Goal: Task Accomplishment & Management: Manage account settings

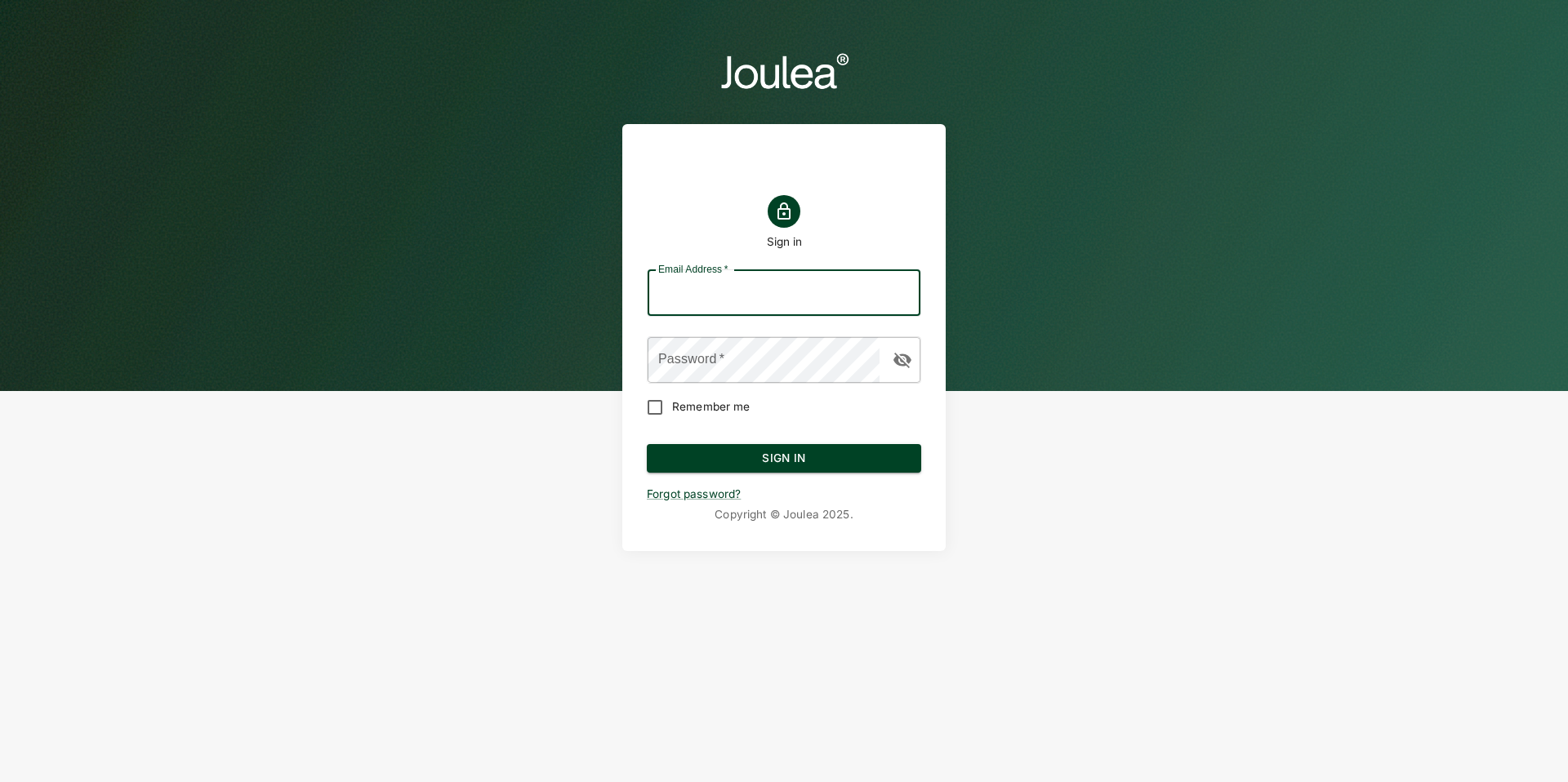
click at [831, 301] on input "Email Address   *" at bounding box center [784, 293] width 273 height 45
click at [784, 281] on input "customersuccess@joulea.com" at bounding box center [784, 293] width 273 height 45
type input "customersuccess@joulea.com"
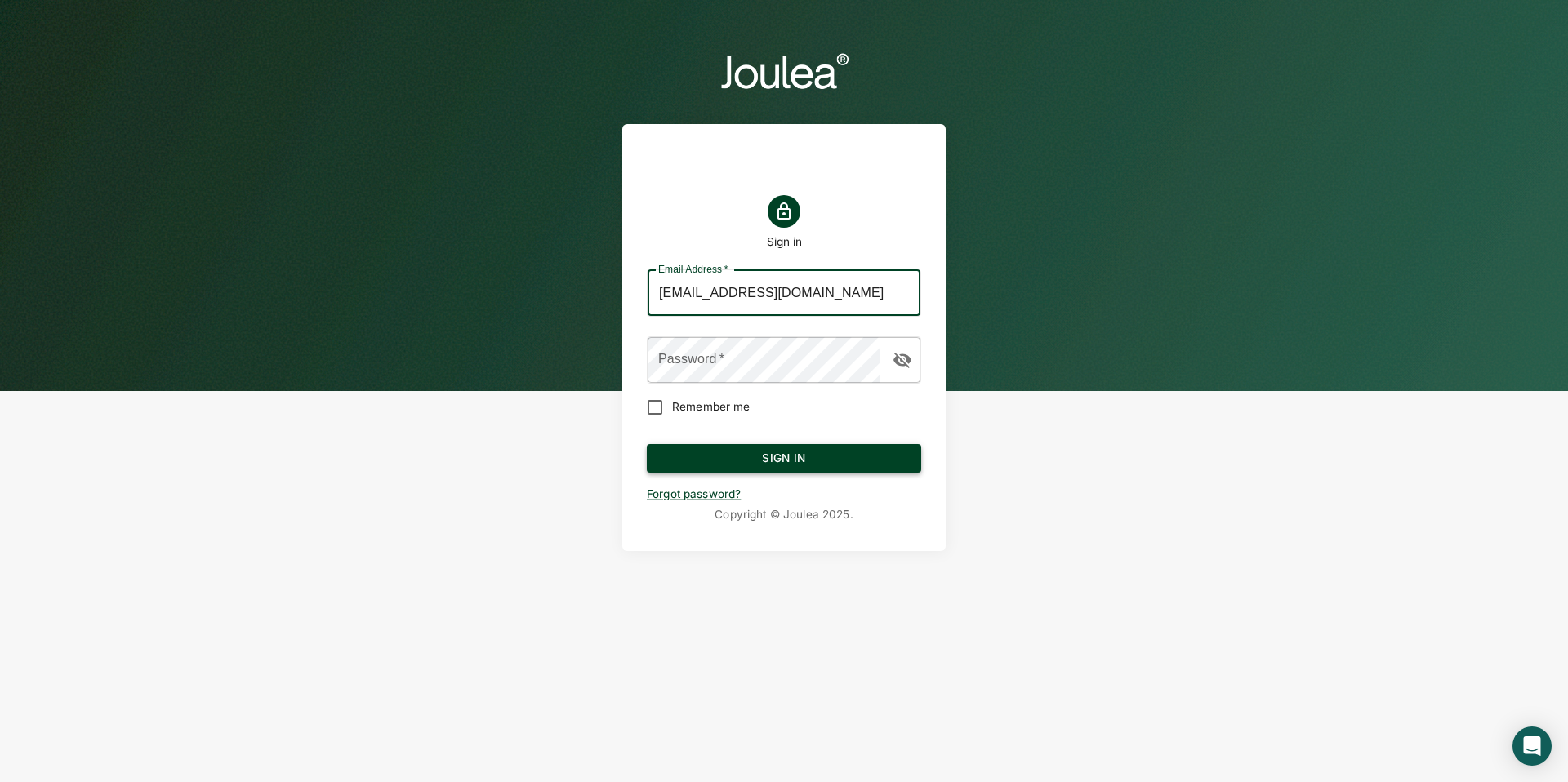
click at [805, 445] on button "Sign In" at bounding box center [784, 459] width 274 height 30
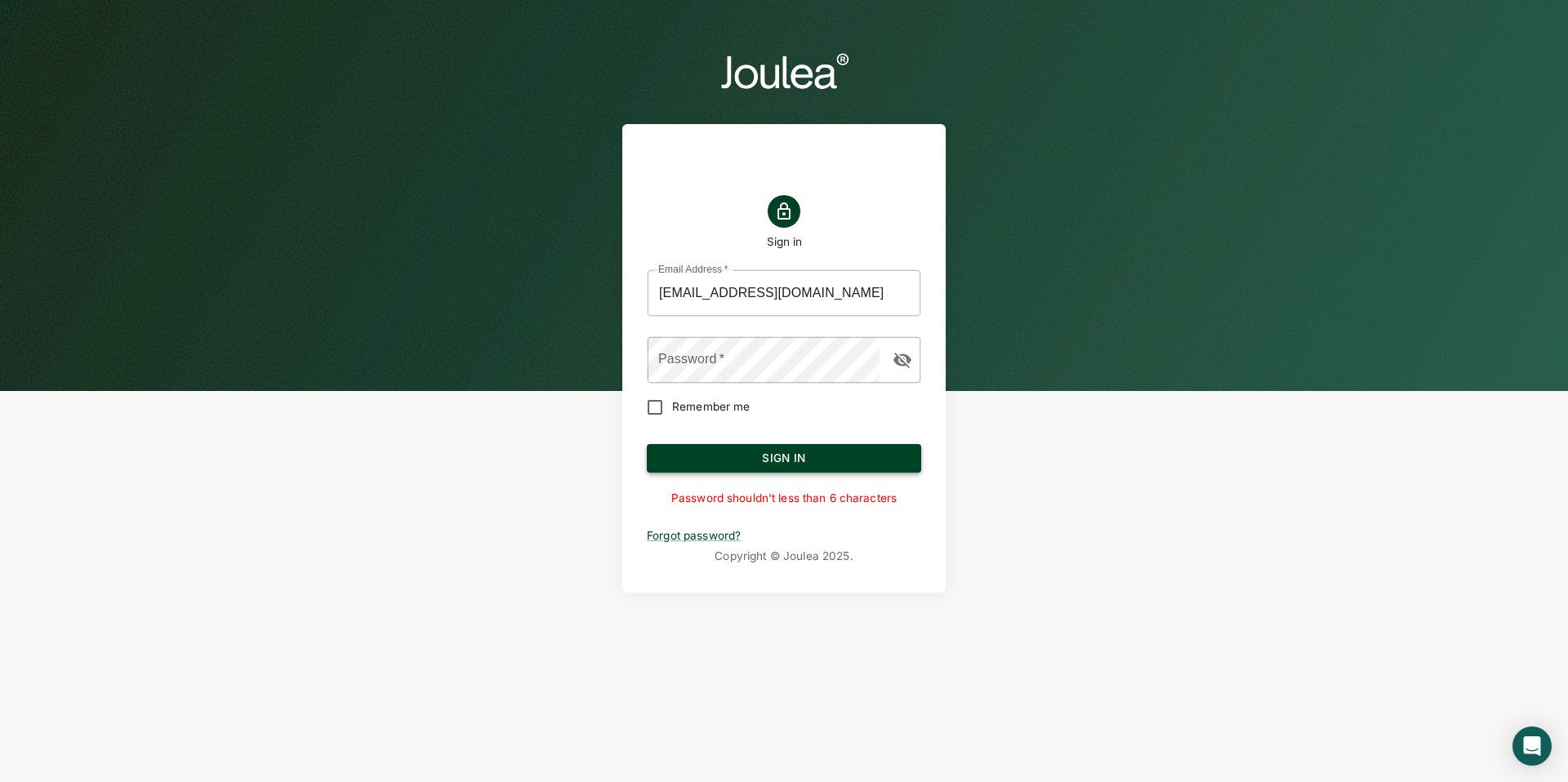
click at [811, 459] on button "Sign In" at bounding box center [784, 459] width 274 height 30
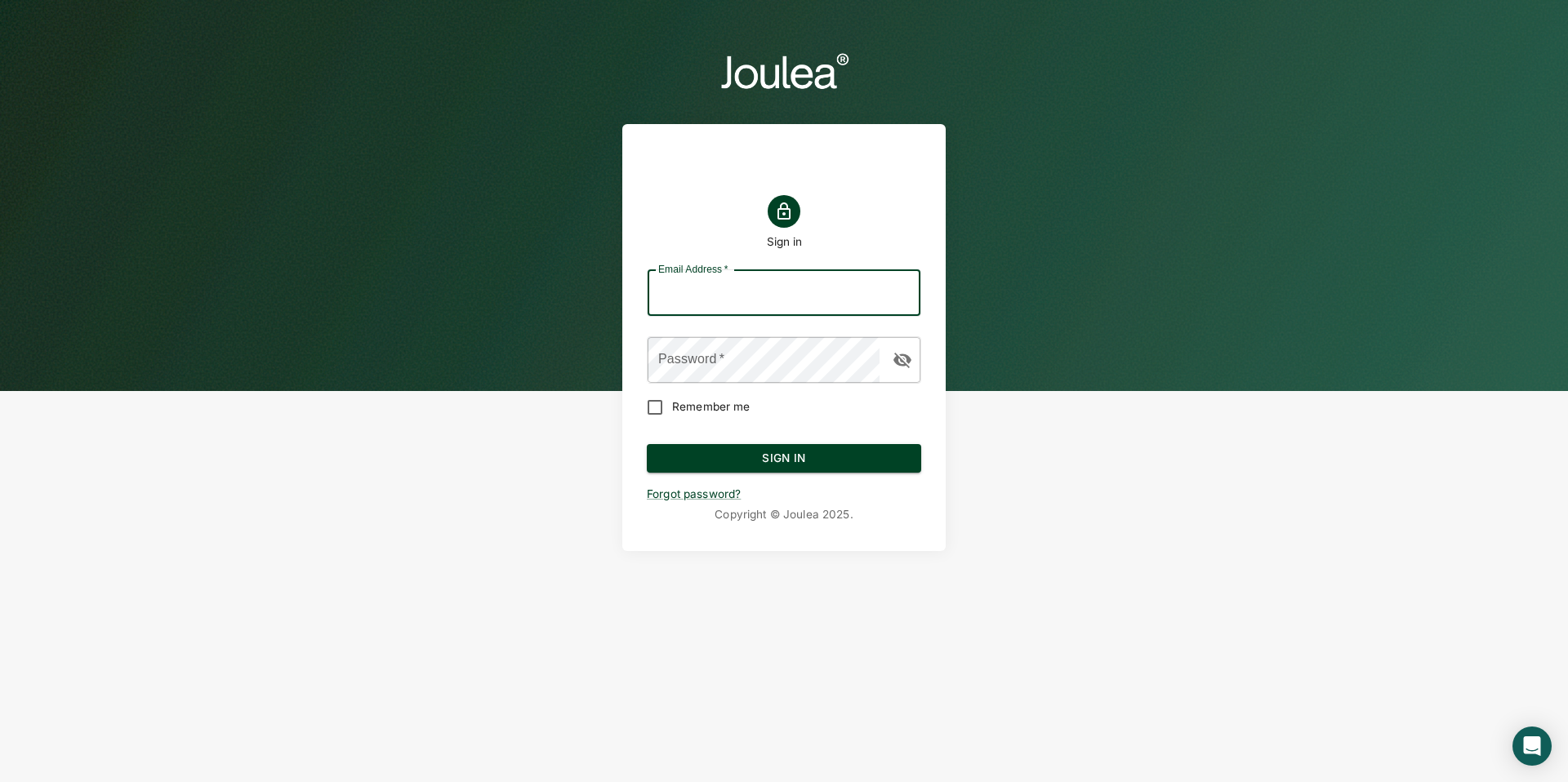
click at [707, 291] on input "Email Address   *" at bounding box center [784, 293] width 273 height 45
type input "customersuccess@joulea.com"
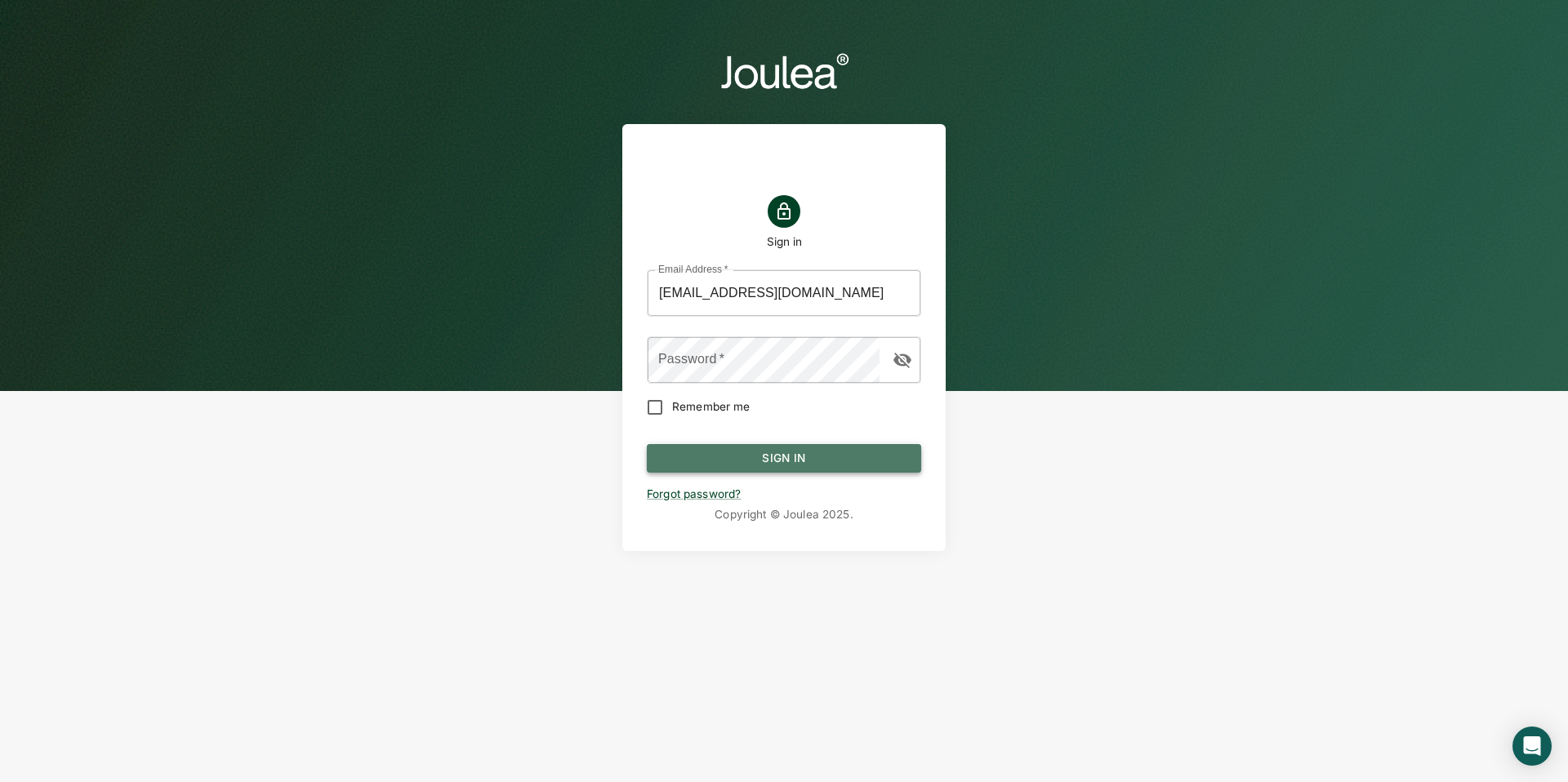
click at [794, 449] on button "Sign In" at bounding box center [784, 459] width 274 height 30
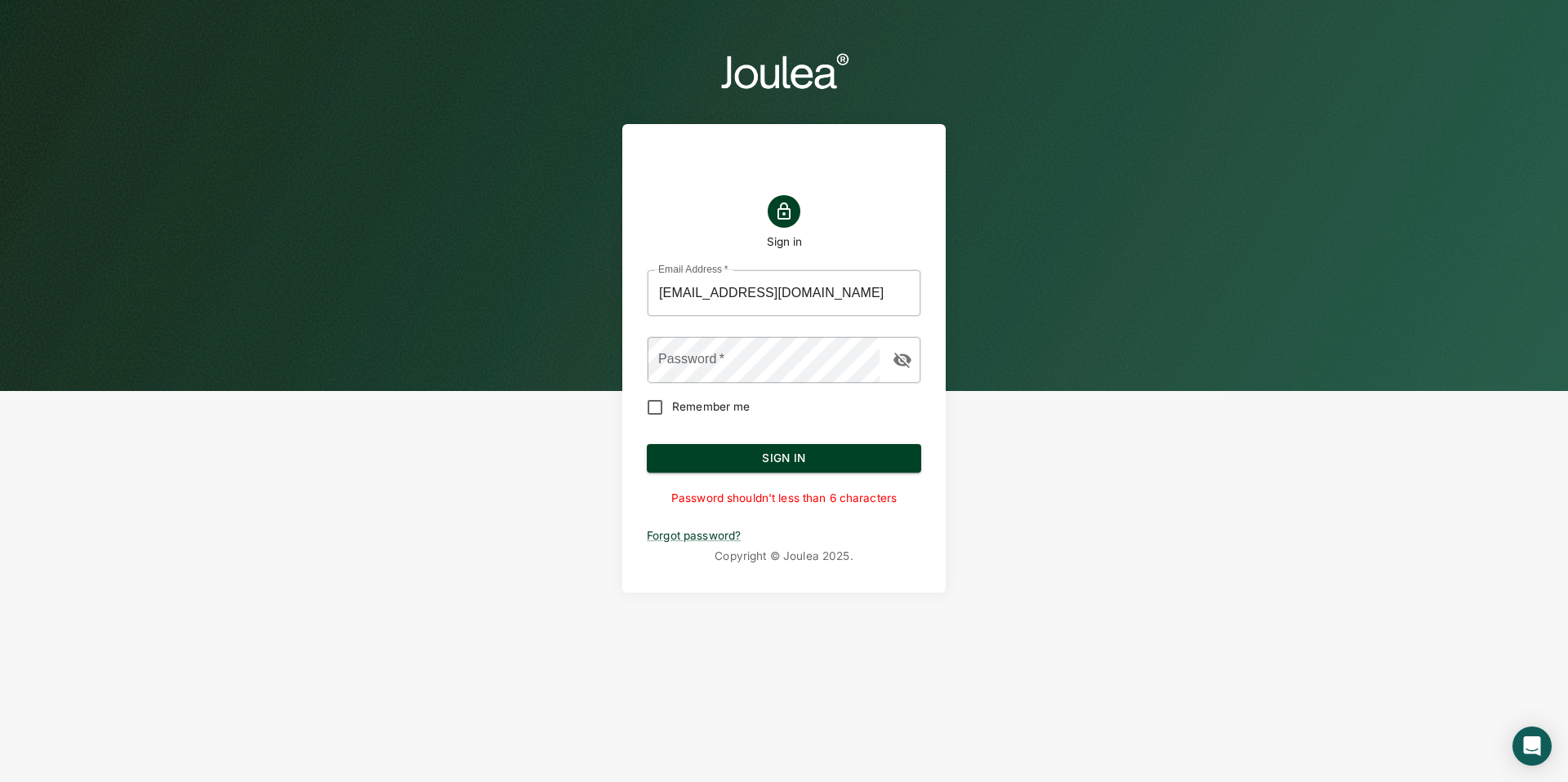
click at [870, 305] on input "customersuccess@joulea.com" at bounding box center [784, 293] width 273 height 45
click at [646, 444] on button "Sign In" at bounding box center [784, 459] width 274 height 30
click at [851, 294] on input "customersuccess@joulea.com" at bounding box center [784, 293] width 273 height 45
click at [646, 444] on button "Sign In" at bounding box center [784, 459] width 274 height 30
click at [818, 454] on button "Sign In" at bounding box center [784, 459] width 274 height 30
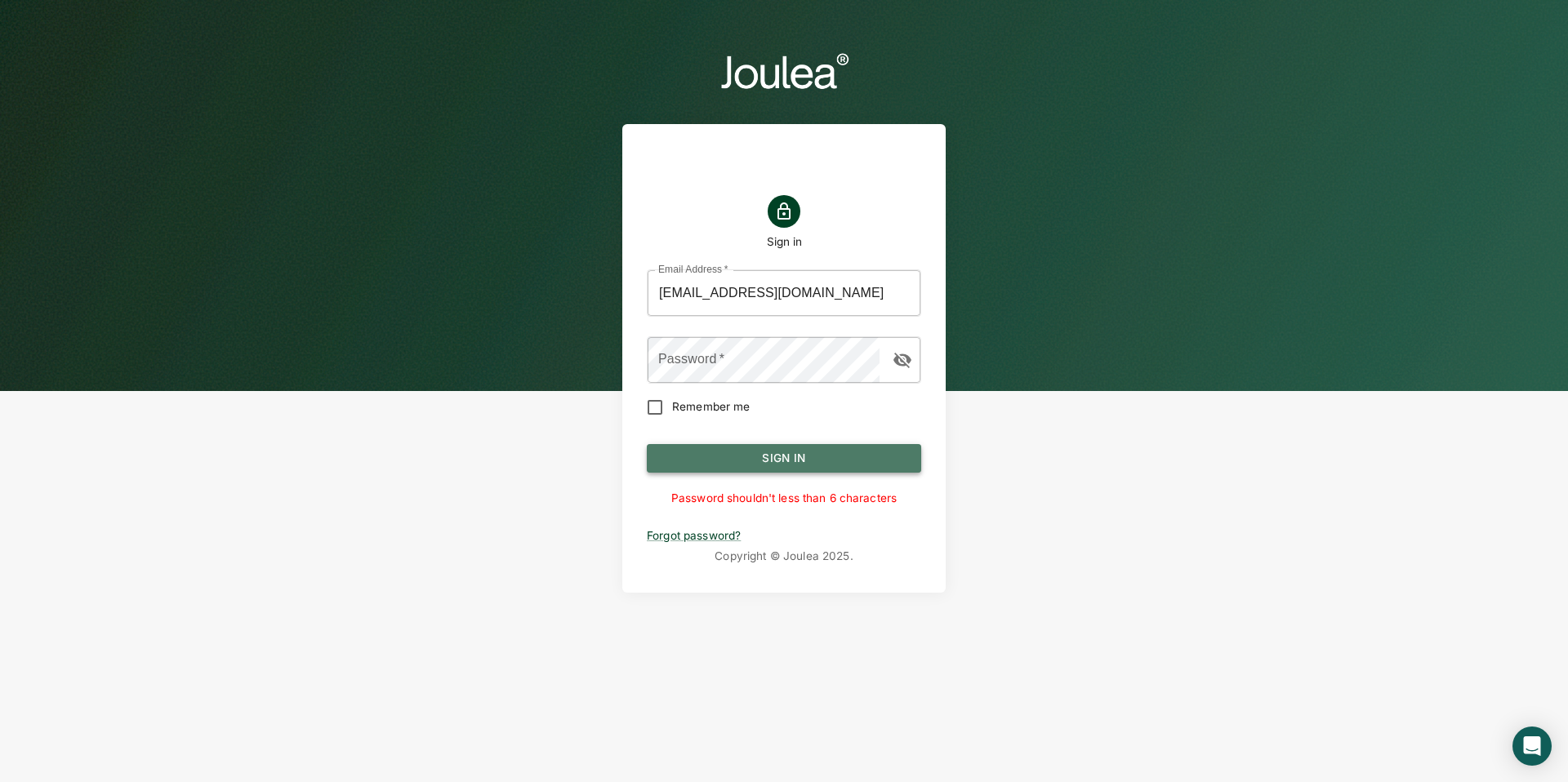
click at [816, 468] on button "Sign In" at bounding box center [784, 459] width 274 height 30
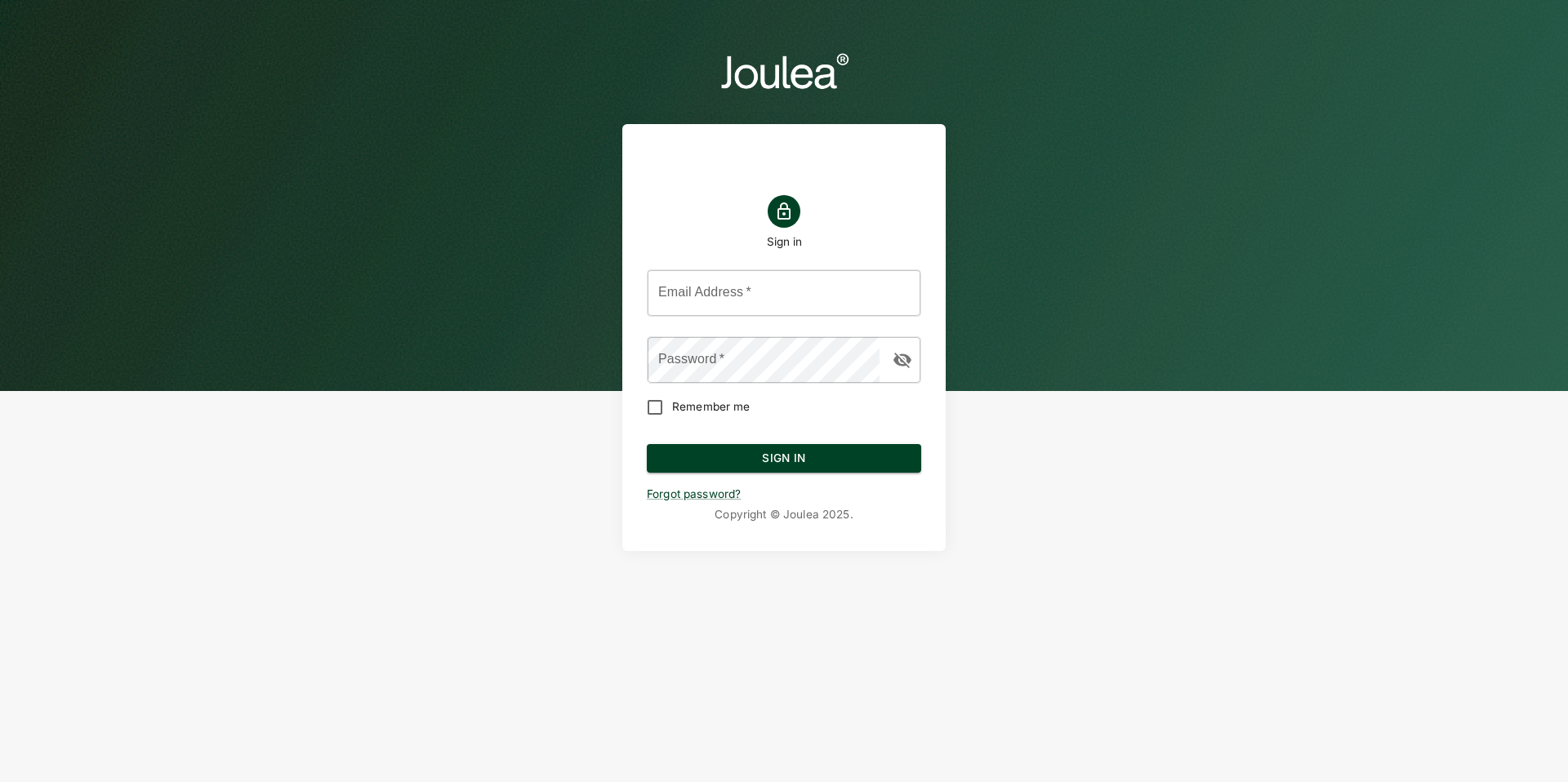
click at [234, 140] on header "Sign in Email Address   * Email Address   * Password   * Password   * Remember …" at bounding box center [784, 300] width 1568 height 600
type input "[EMAIL_ADDRESS][DOMAIN_NAME]"
click at [883, 225] on div "Sign in Email Address   * customersuccess@joulea.com Email Address   * Password…" at bounding box center [784, 345] width 274 height 314
click at [839, 457] on button "Sign In" at bounding box center [784, 459] width 274 height 30
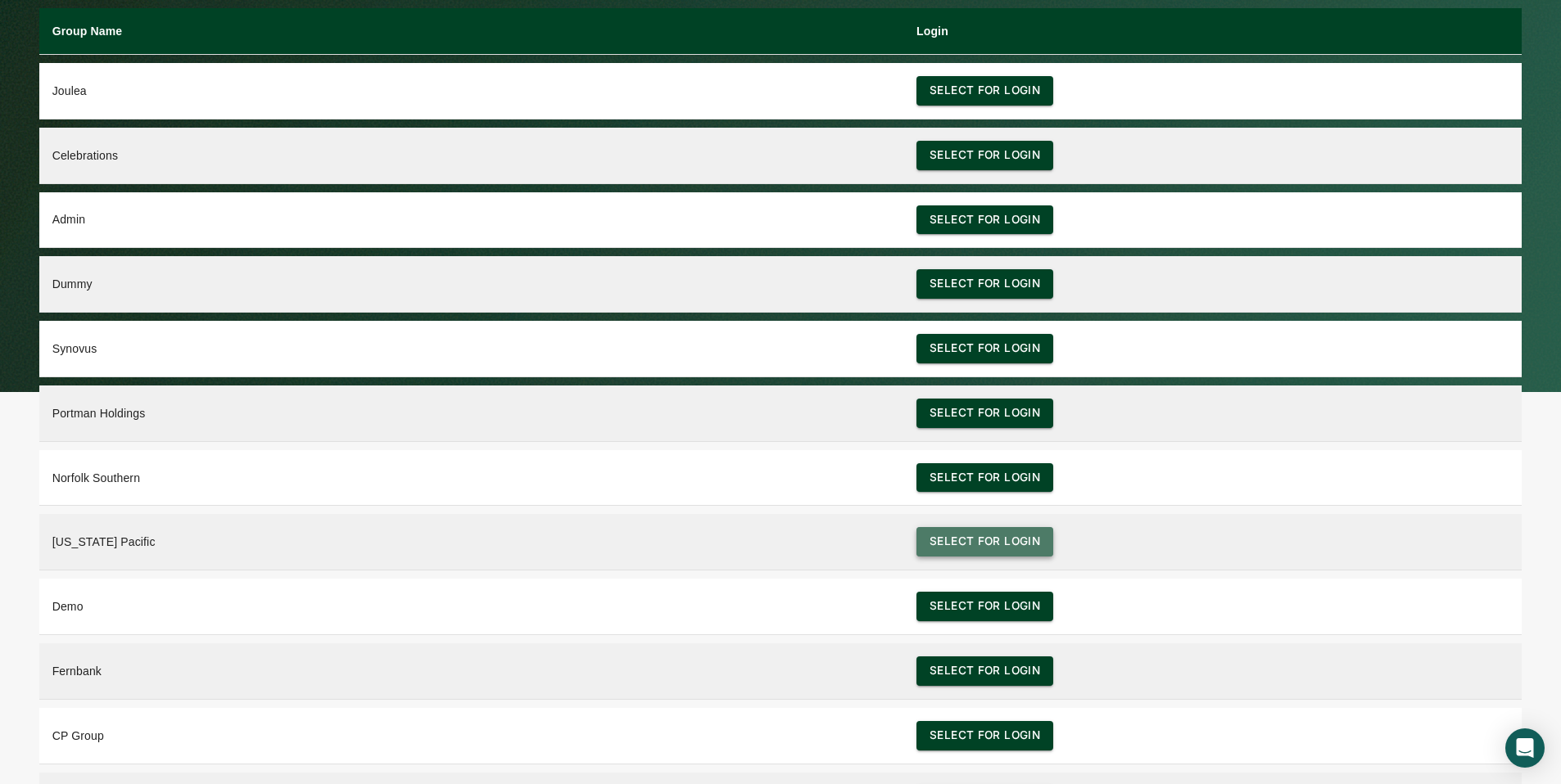
click at [960, 547] on button "Select for login" at bounding box center [985, 542] width 137 height 30
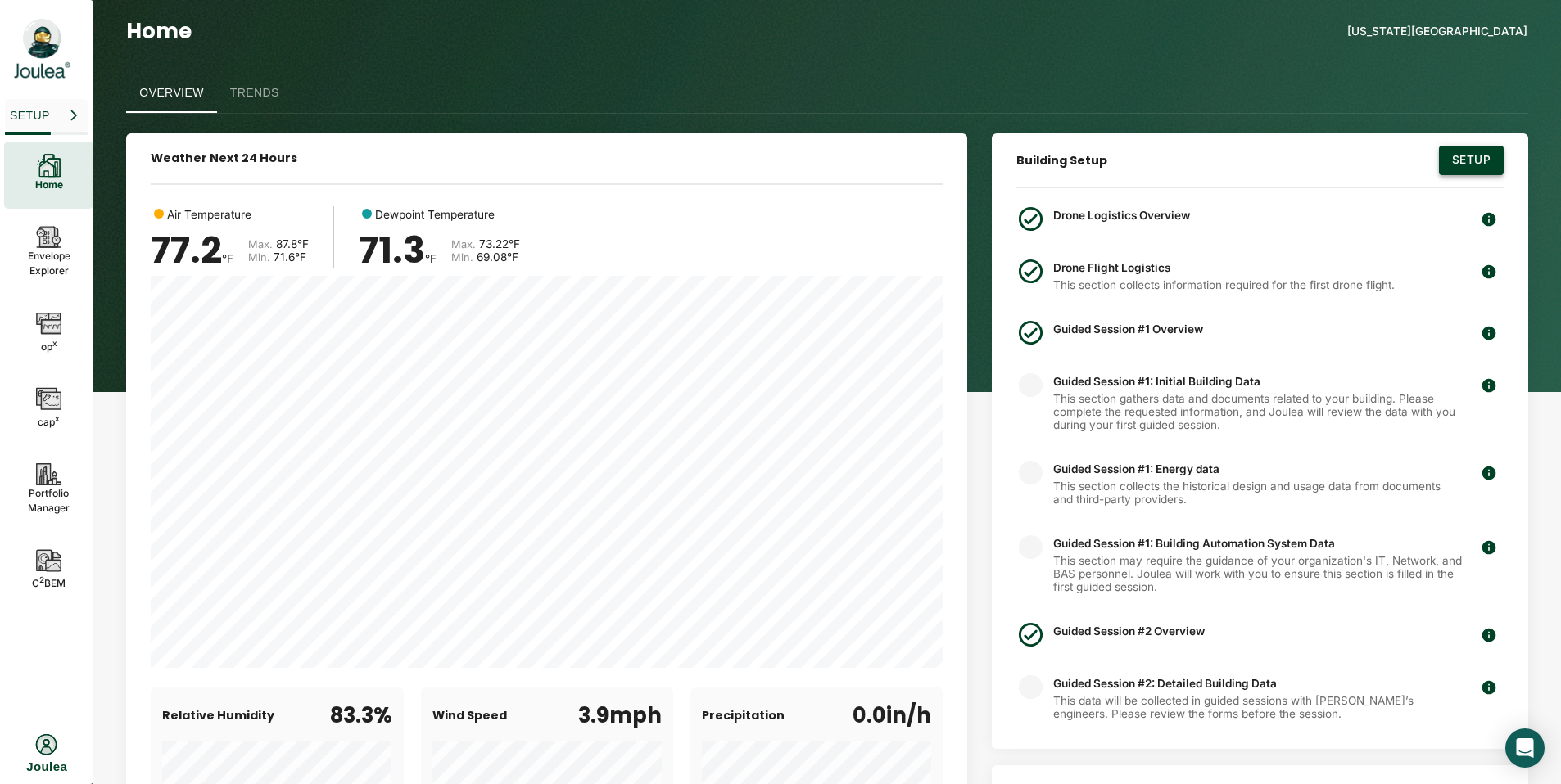
click at [1479, 167] on button "Setup" at bounding box center [1471, 160] width 65 height 30
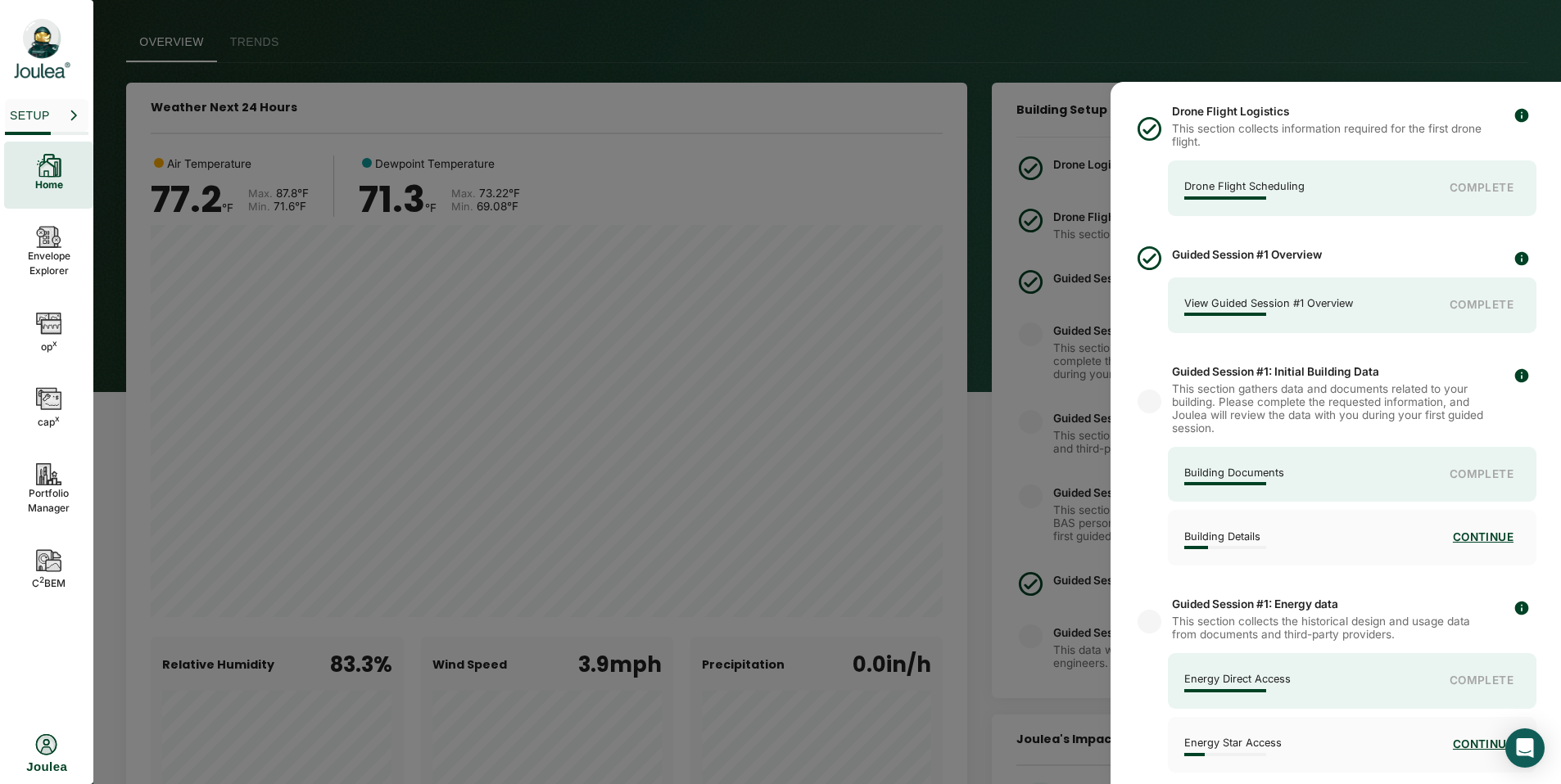
scroll to position [258, 0]
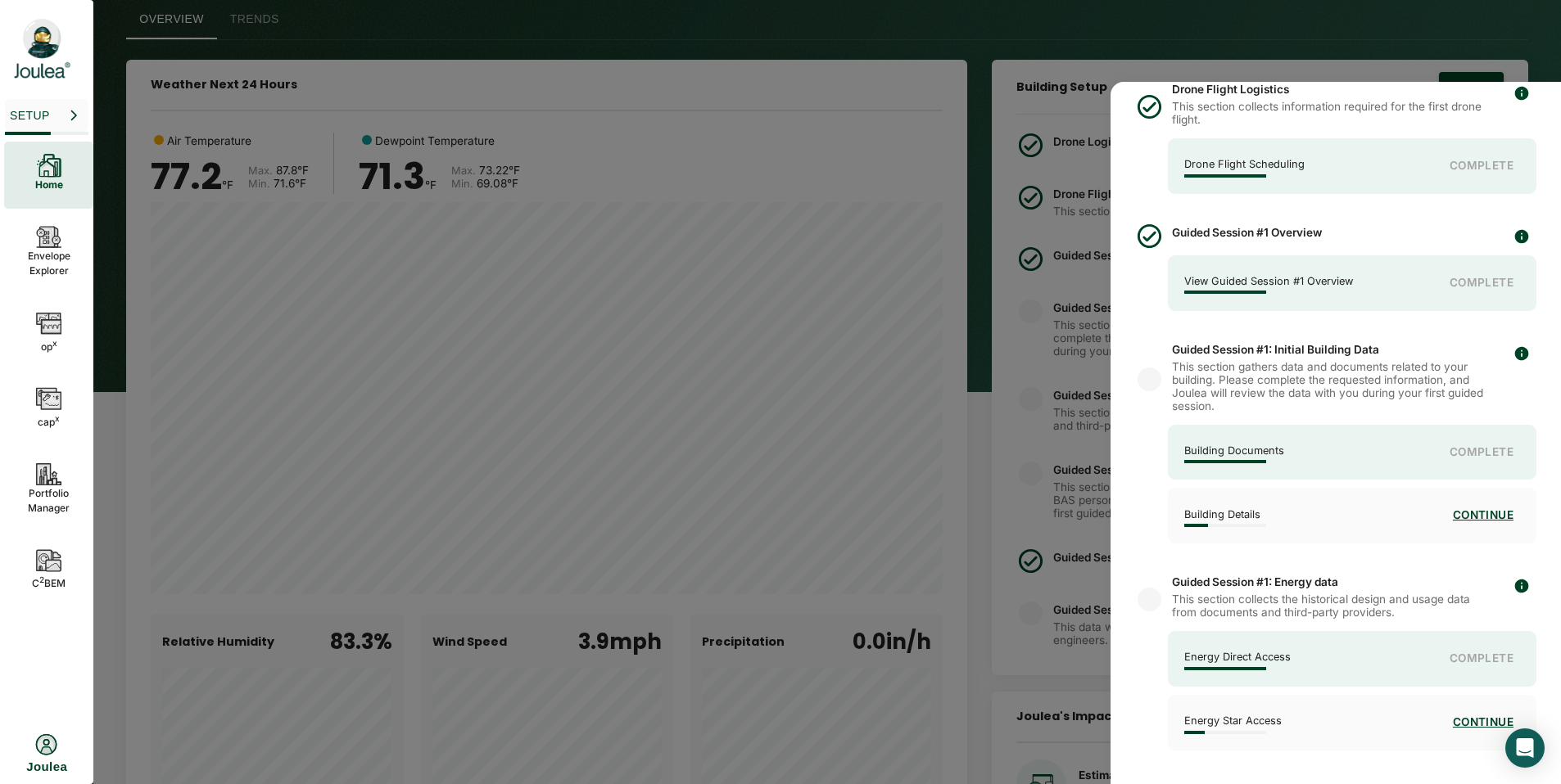
click at [1220, 655] on p "Energy Direct Access" at bounding box center [1238, 657] width 107 height 11
click at [896, 255] on div at bounding box center [780, 392] width 1561 height 784
click at [957, 254] on div at bounding box center [780, 392] width 1561 height 784
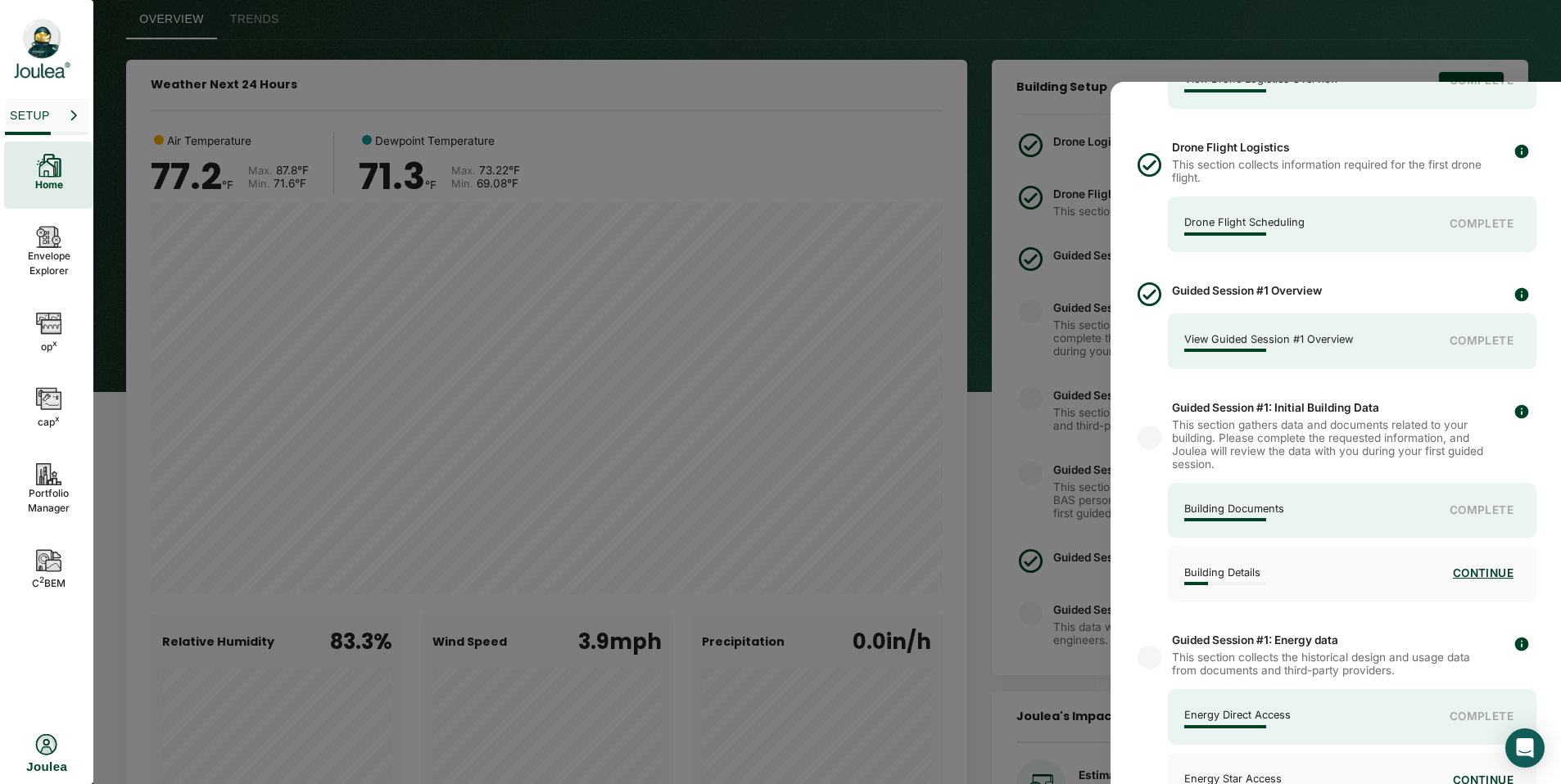
scroll to position [305, 0]
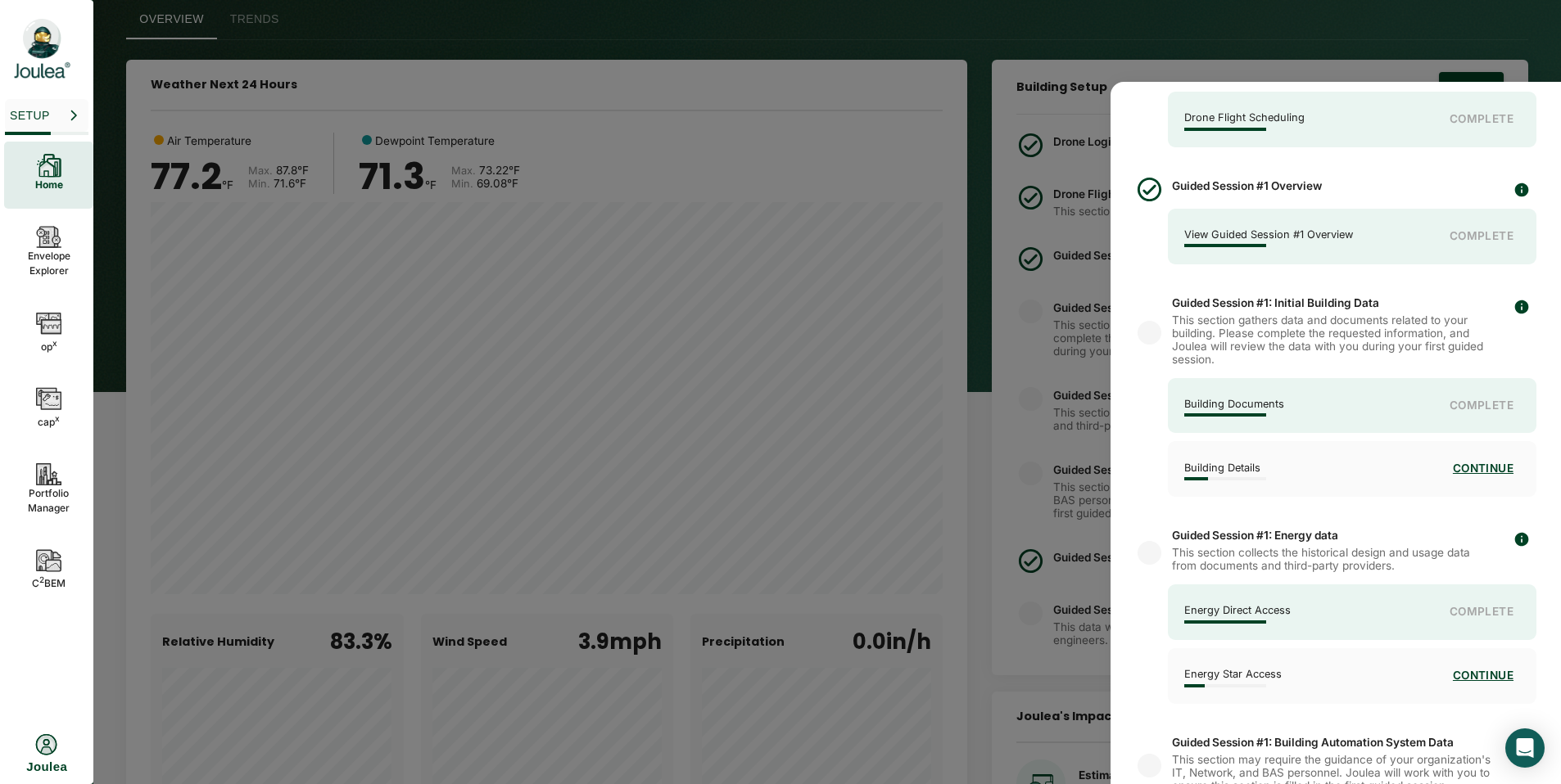
click at [1098, 331] on div at bounding box center [780, 392] width 1561 height 784
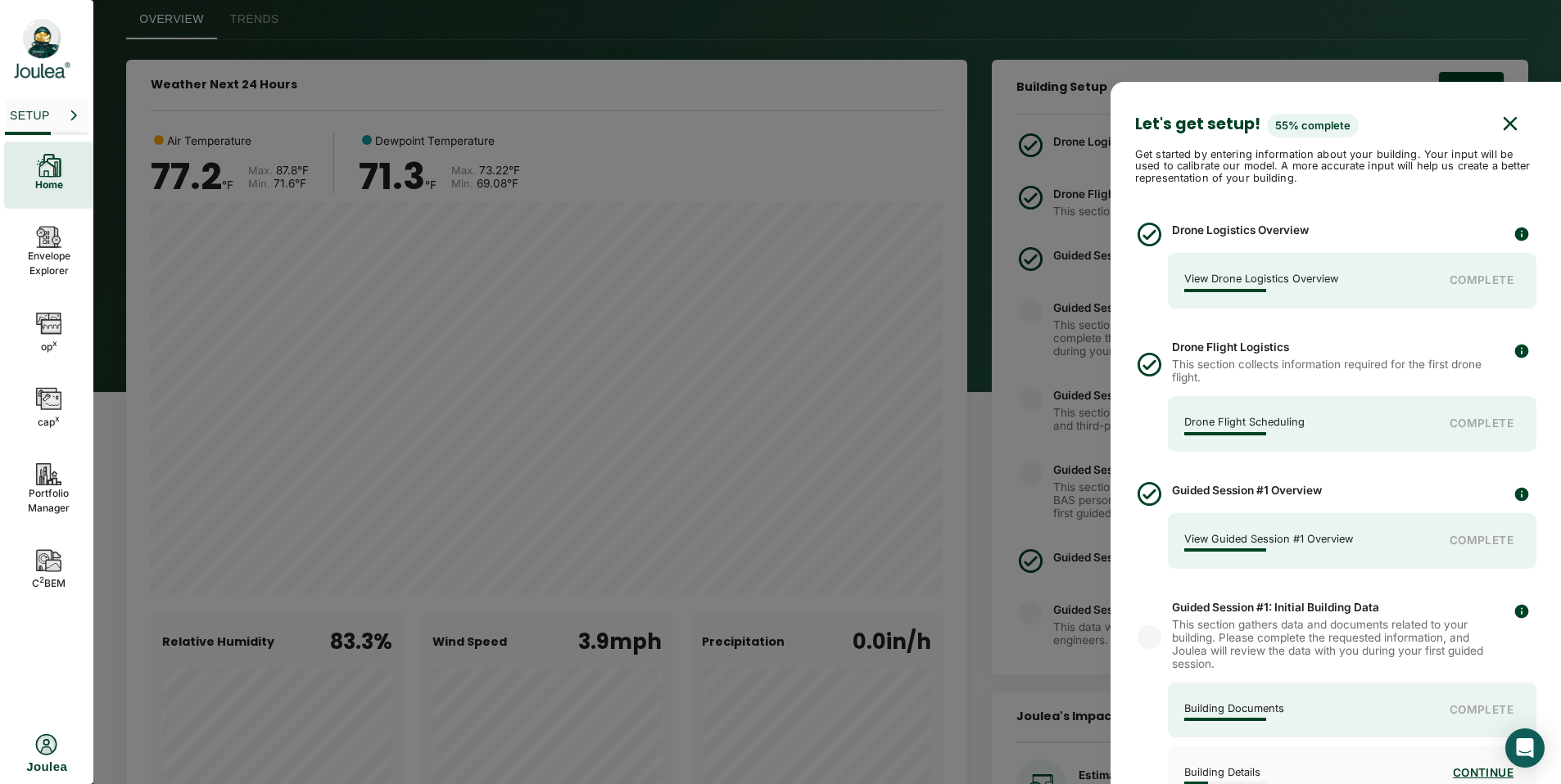
click at [1503, 125] on icon "button" at bounding box center [1509, 124] width 13 height 13
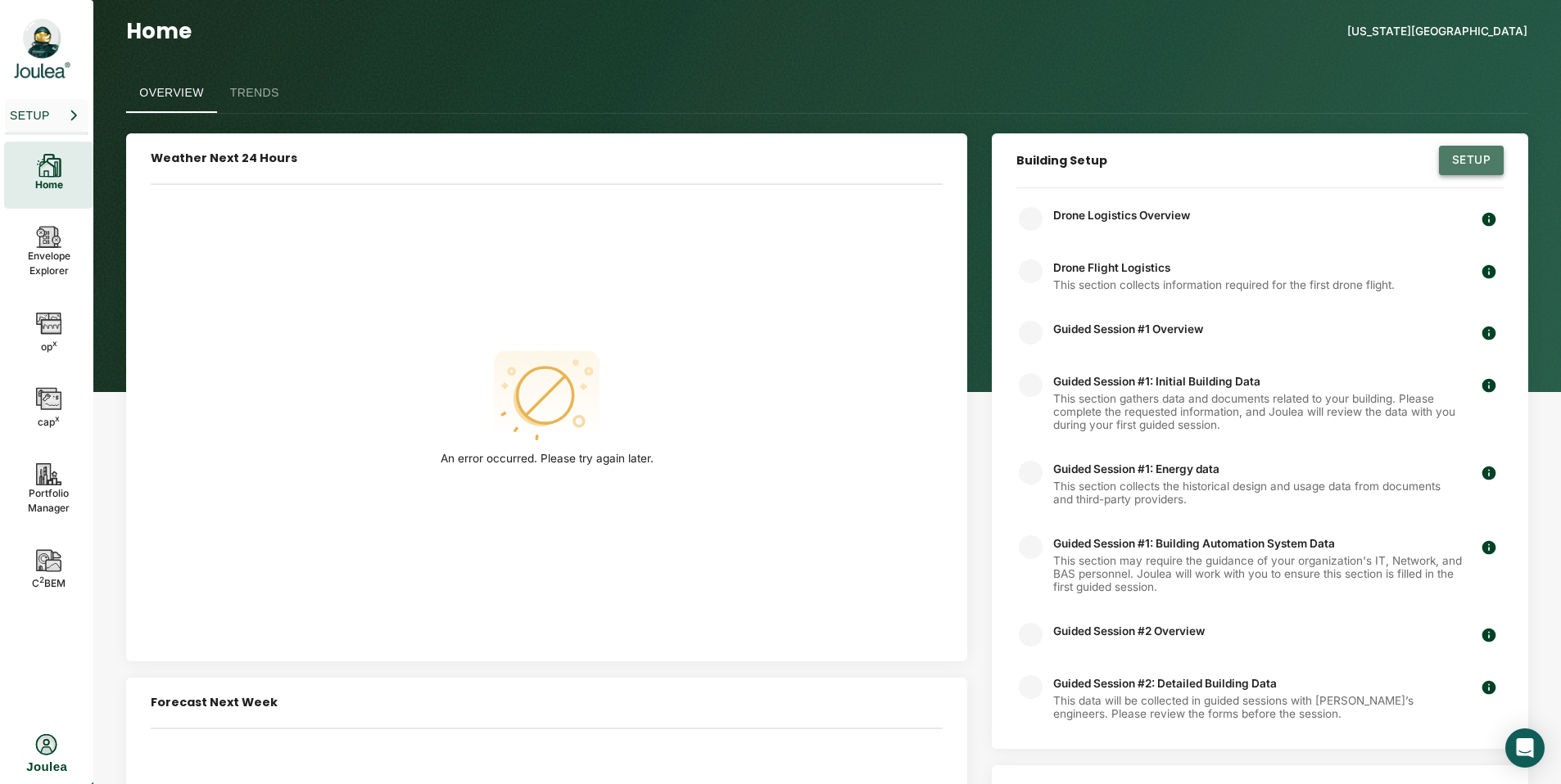
click at [1477, 149] on button "Setup" at bounding box center [1471, 160] width 65 height 30
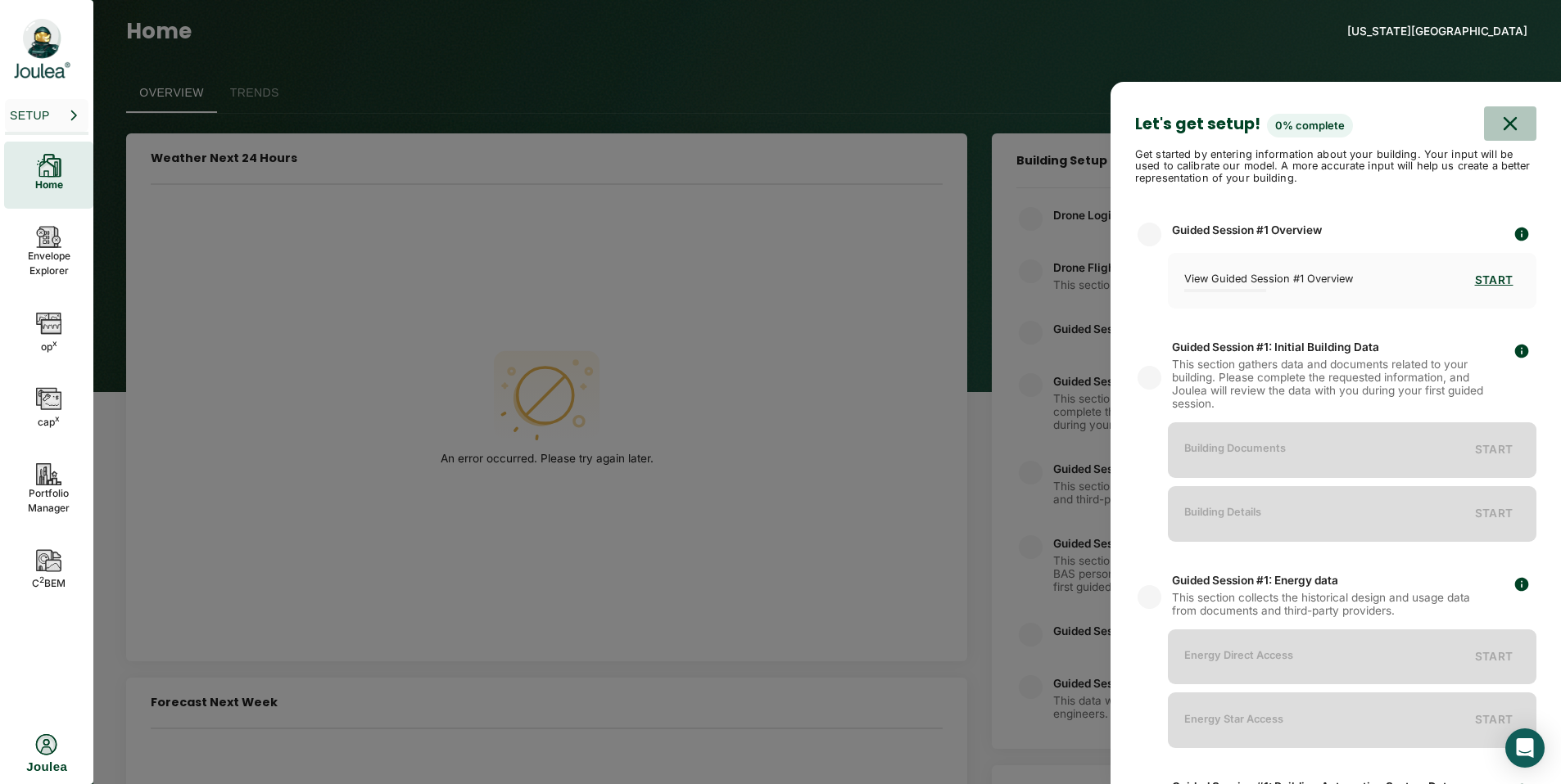
click at [1498, 124] on icon "button" at bounding box center [1510, 124] width 25 height 25
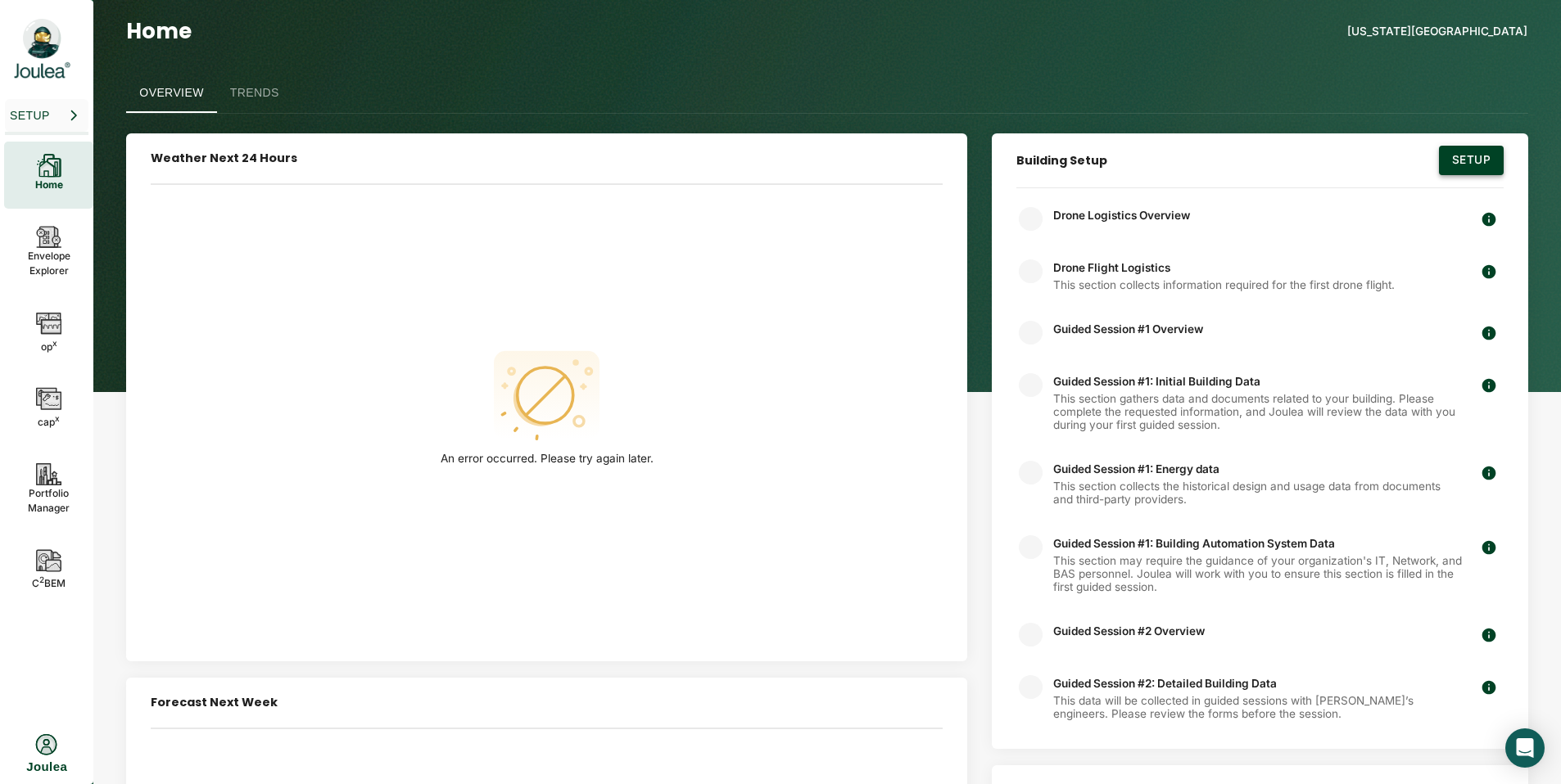
click at [1463, 150] on button "Setup" at bounding box center [1471, 160] width 65 height 30
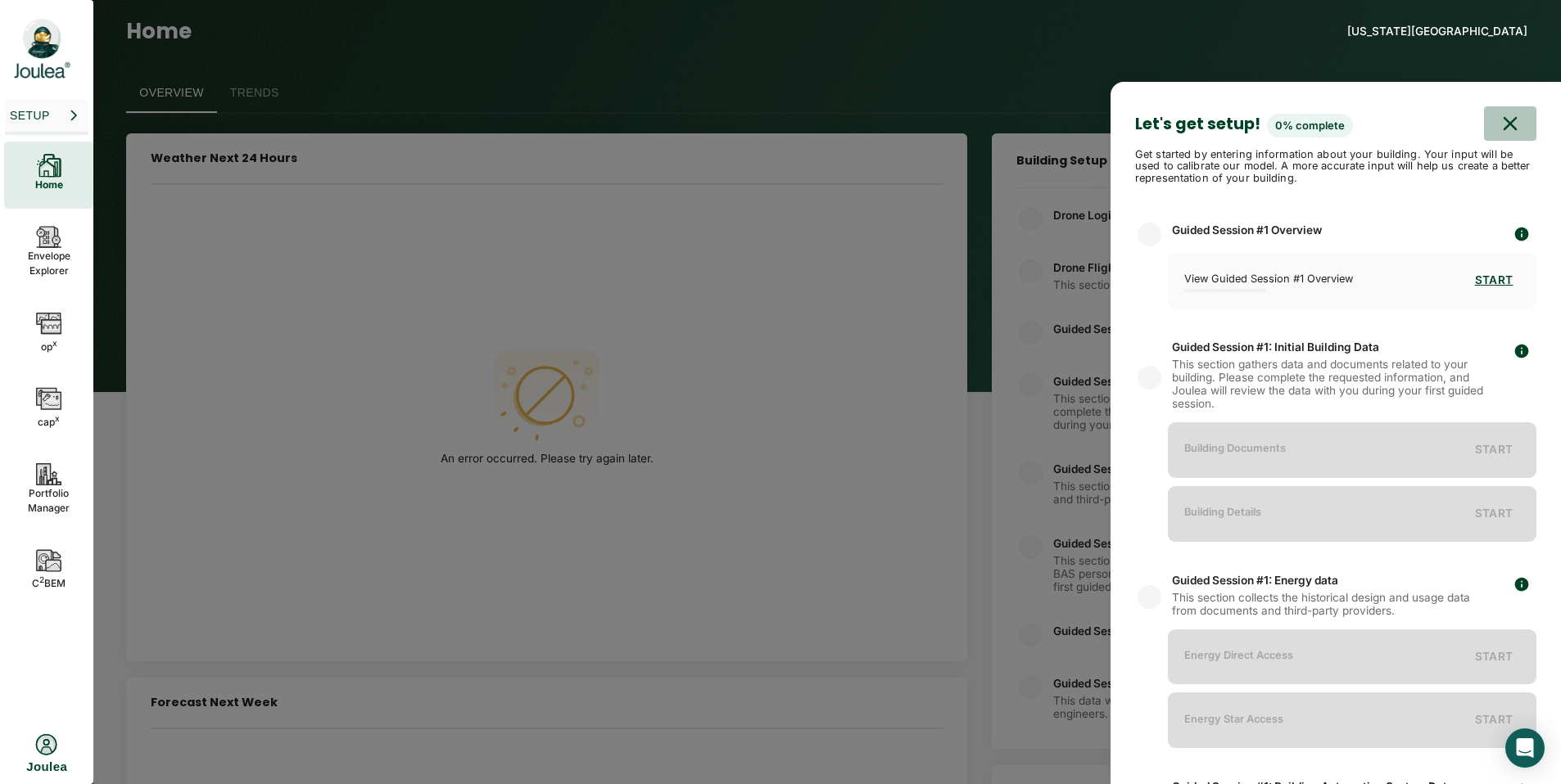
click at [1486, 109] on button "button" at bounding box center [1510, 124] width 53 height 34
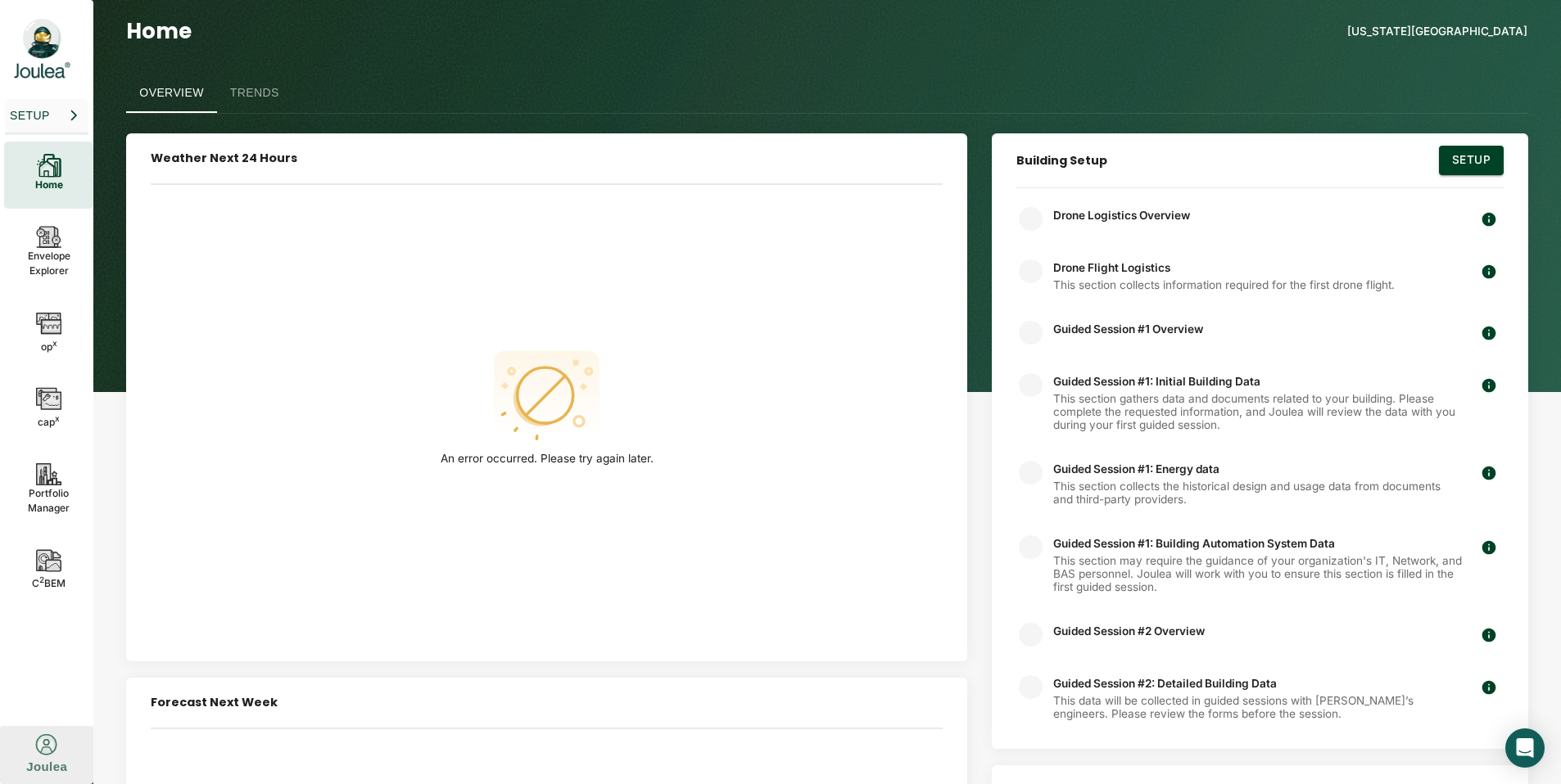
click at [37, 752] on icon "button" at bounding box center [46, 745] width 26 height 24
click at [48, 658] on icon at bounding box center [47, 648] width 25 height 25
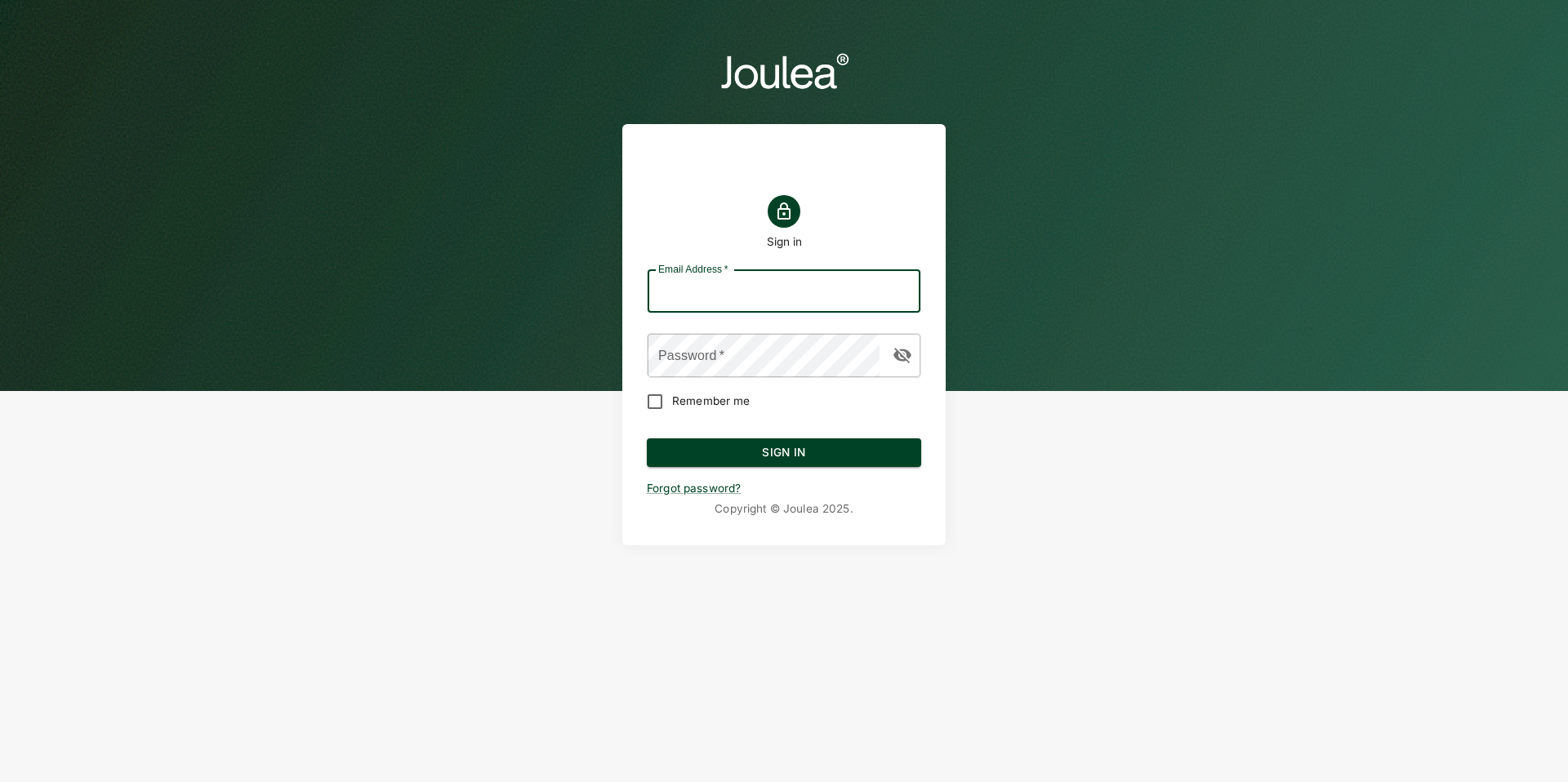
click at [686, 284] on input "Email Address   *" at bounding box center [784, 292] width 273 height 44
type input "customersuccess@joulea.com"
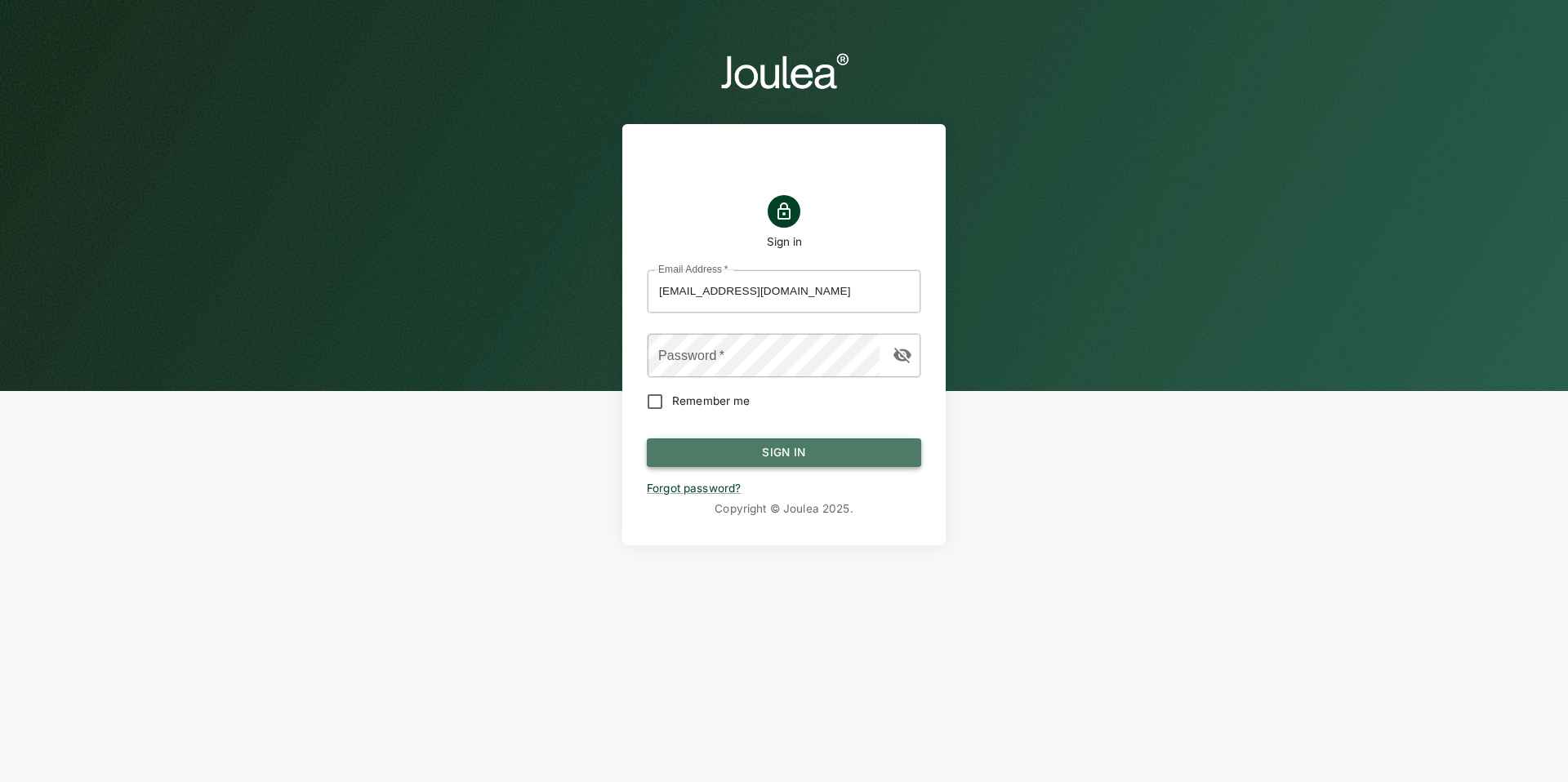
click at [828, 441] on button "Sign In" at bounding box center [784, 453] width 274 height 30
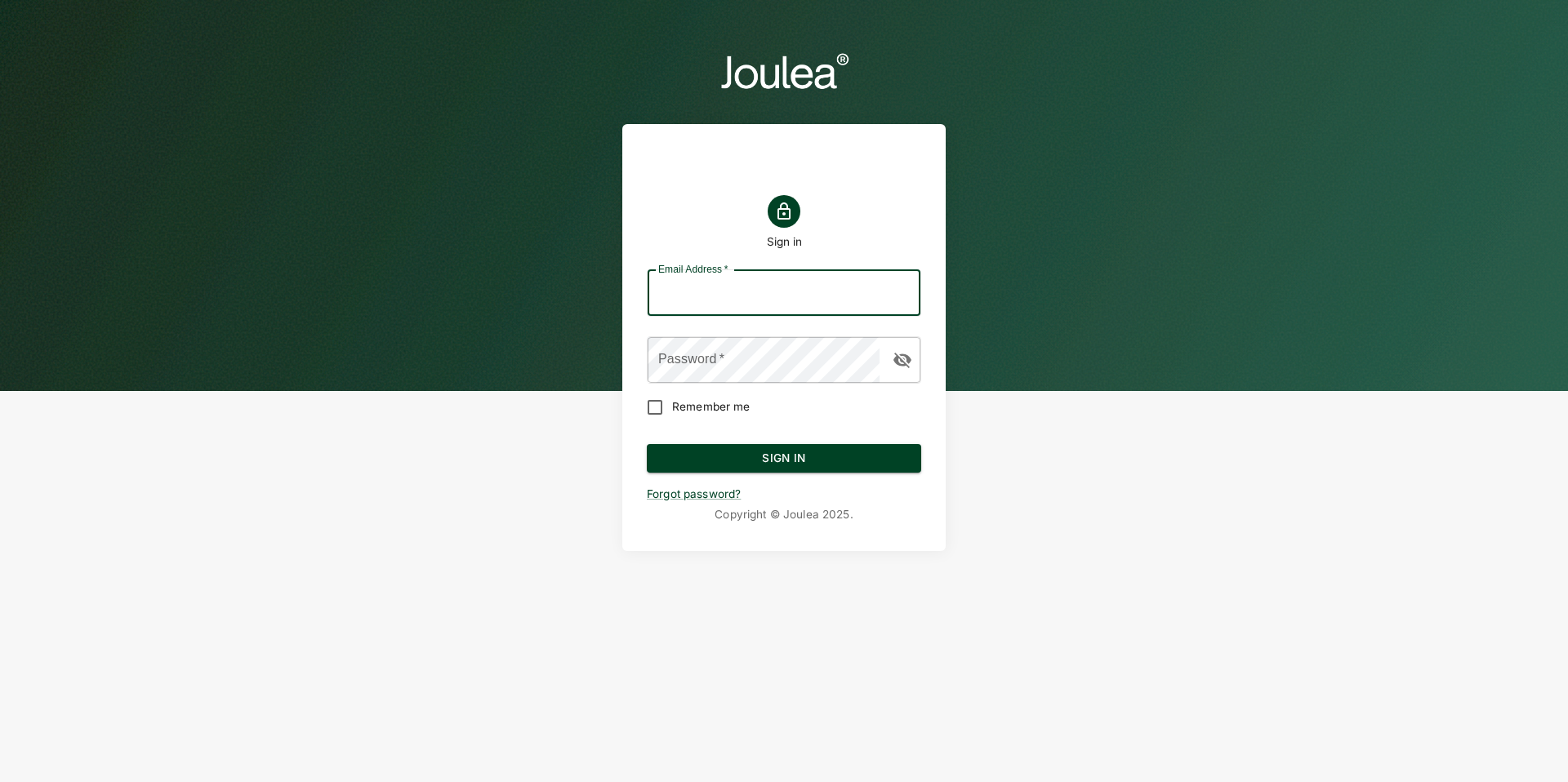
click at [724, 292] on input "Email Address   *" at bounding box center [784, 293] width 273 height 45
type input "customersuccess@joulea.com"
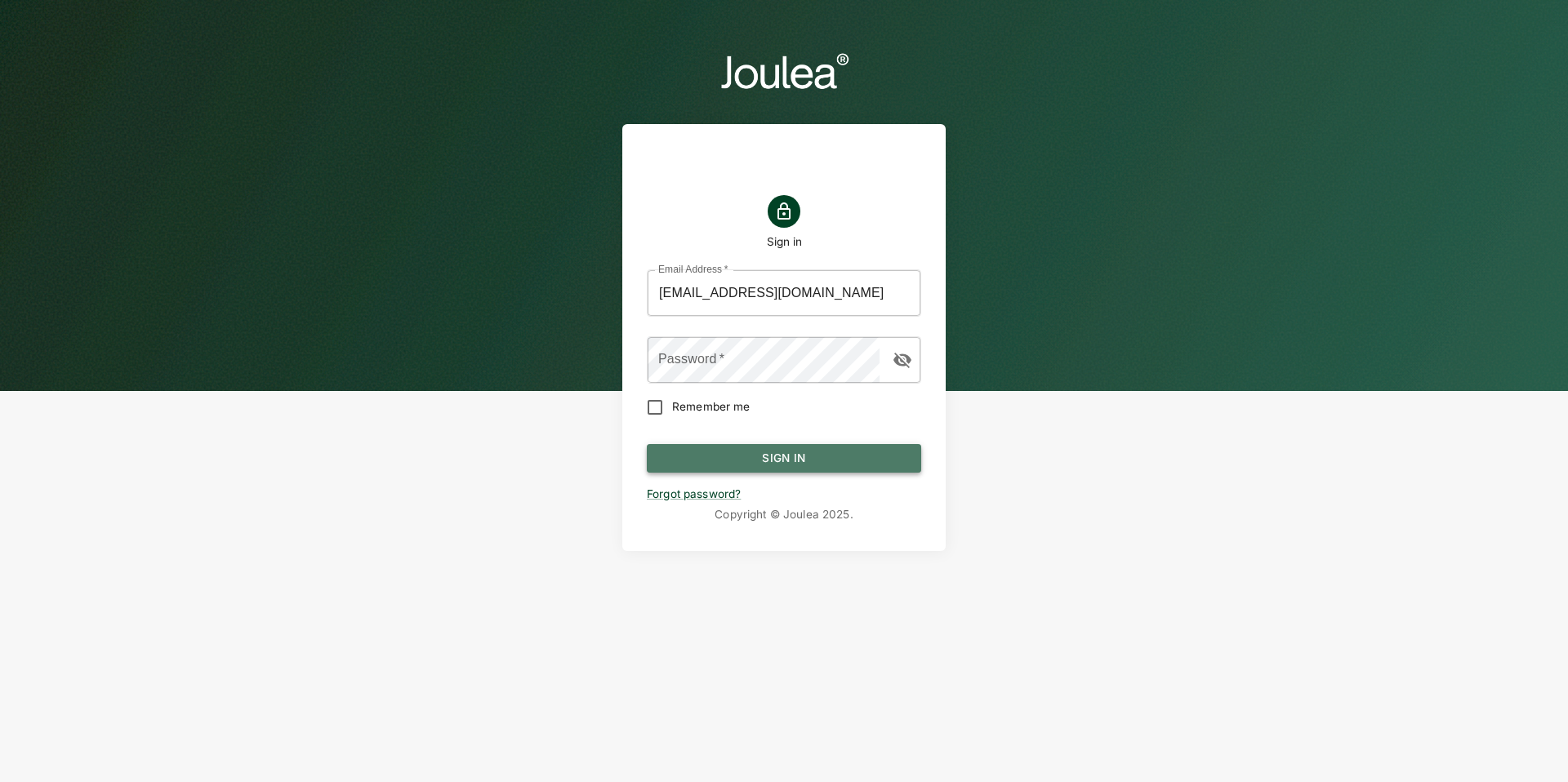
click at [834, 444] on button "Sign In" at bounding box center [784, 459] width 274 height 30
click at [301, 82] on header "Sign in Email Address   * Email Address   * Password   * Password   * Remember …" at bounding box center [784, 300] width 1568 height 600
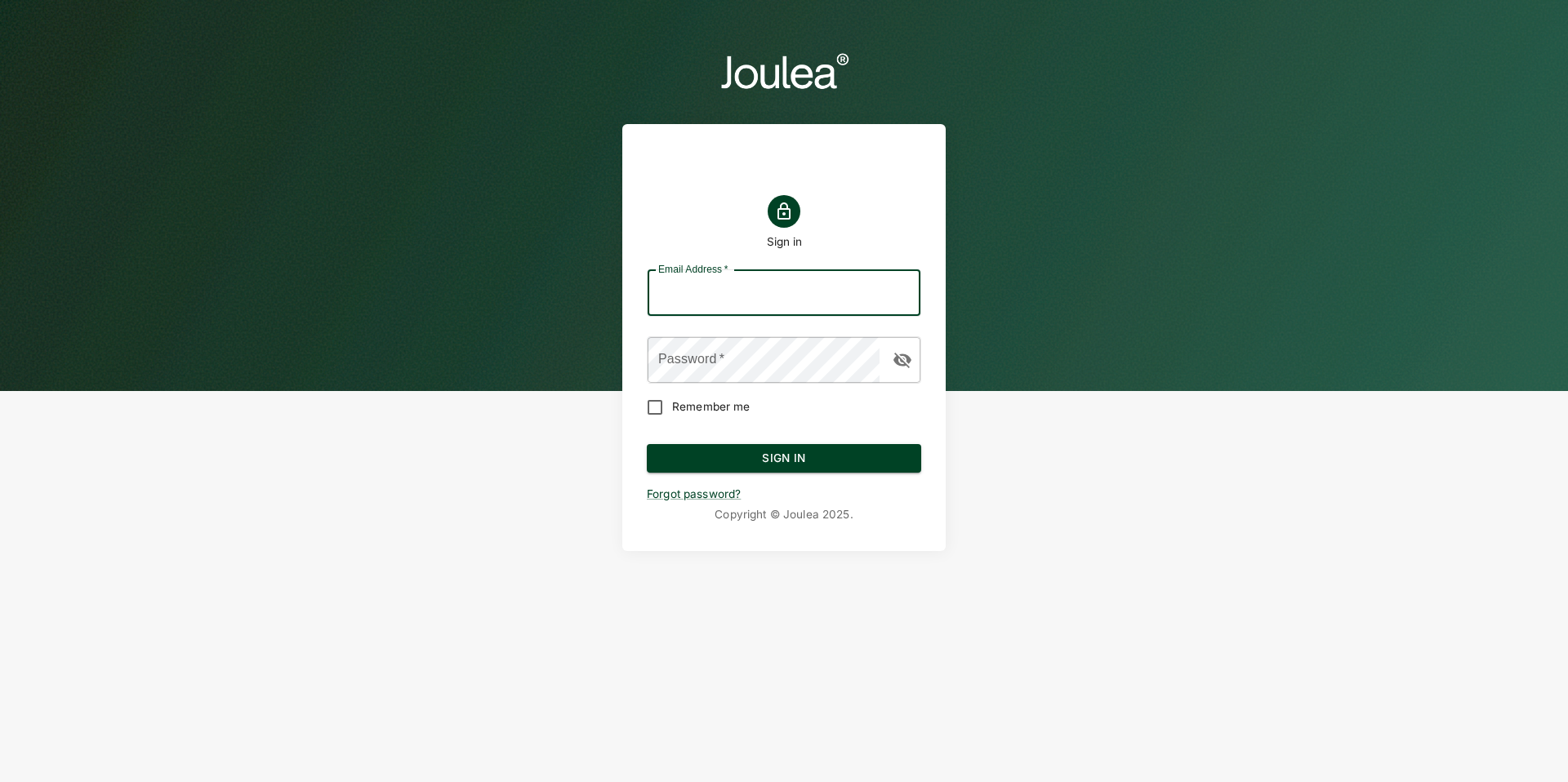
click at [669, 291] on input "Email Address   *" at bounding box center [784, 293] width 273 height 45
type input "[EMAIL_ADDRESS][DOMAIN_NAME]"
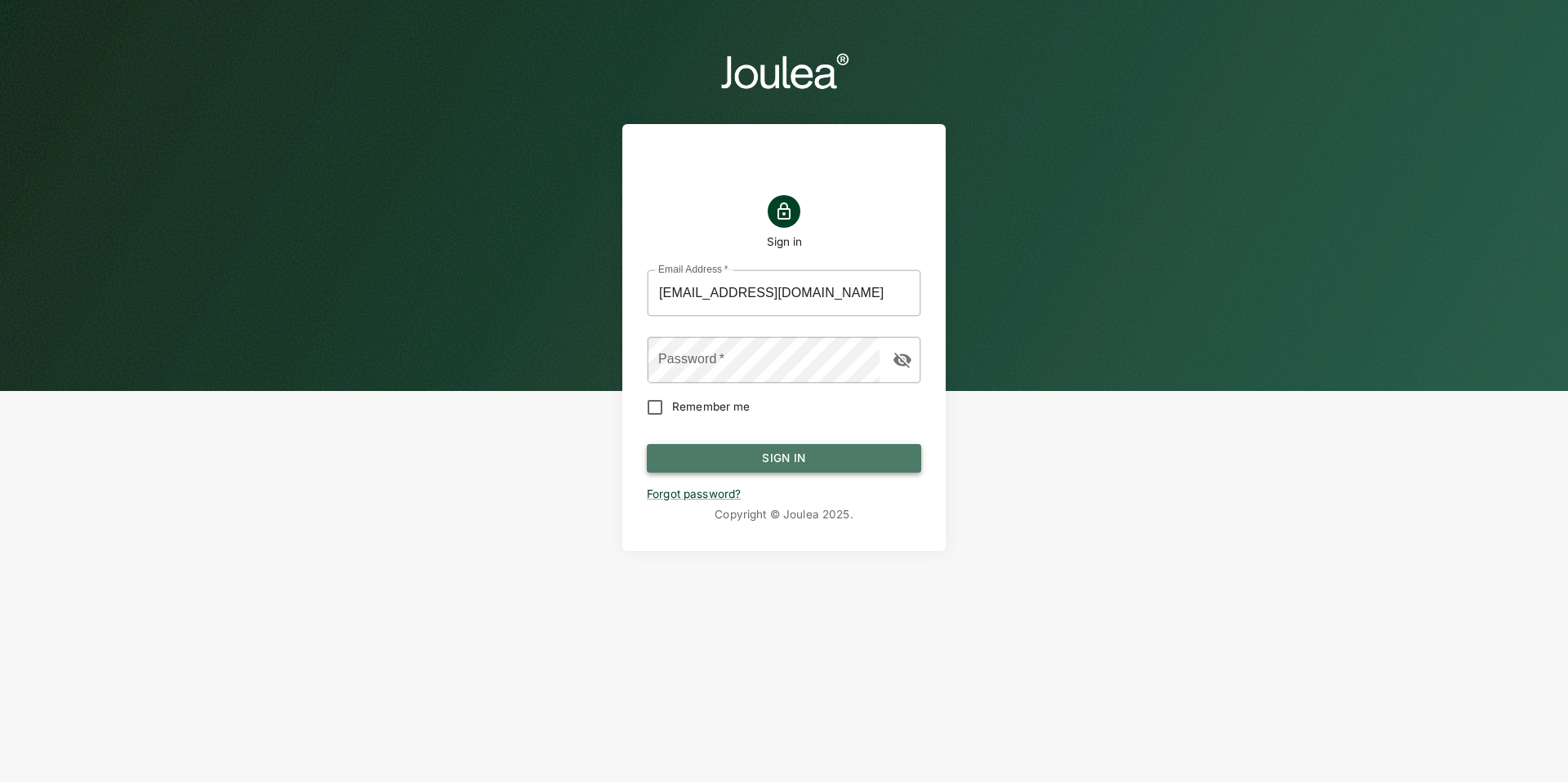
click at [772, 464] on button "Sign In" at bounding box center [784, 459] width 274 height 30
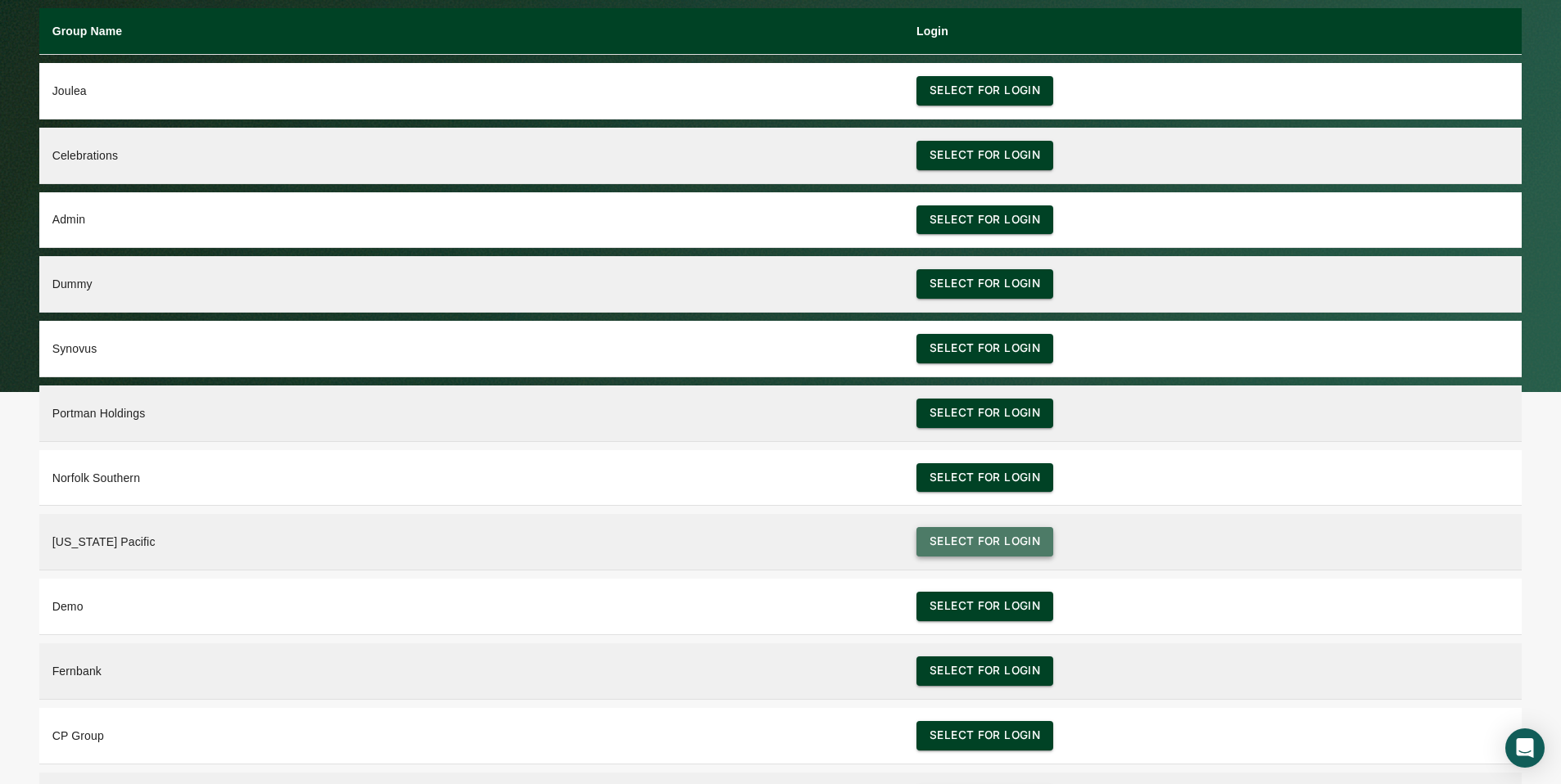
click at [977, 547] on button "Select for login" at bounding box center [985, 542] width 137 height 30
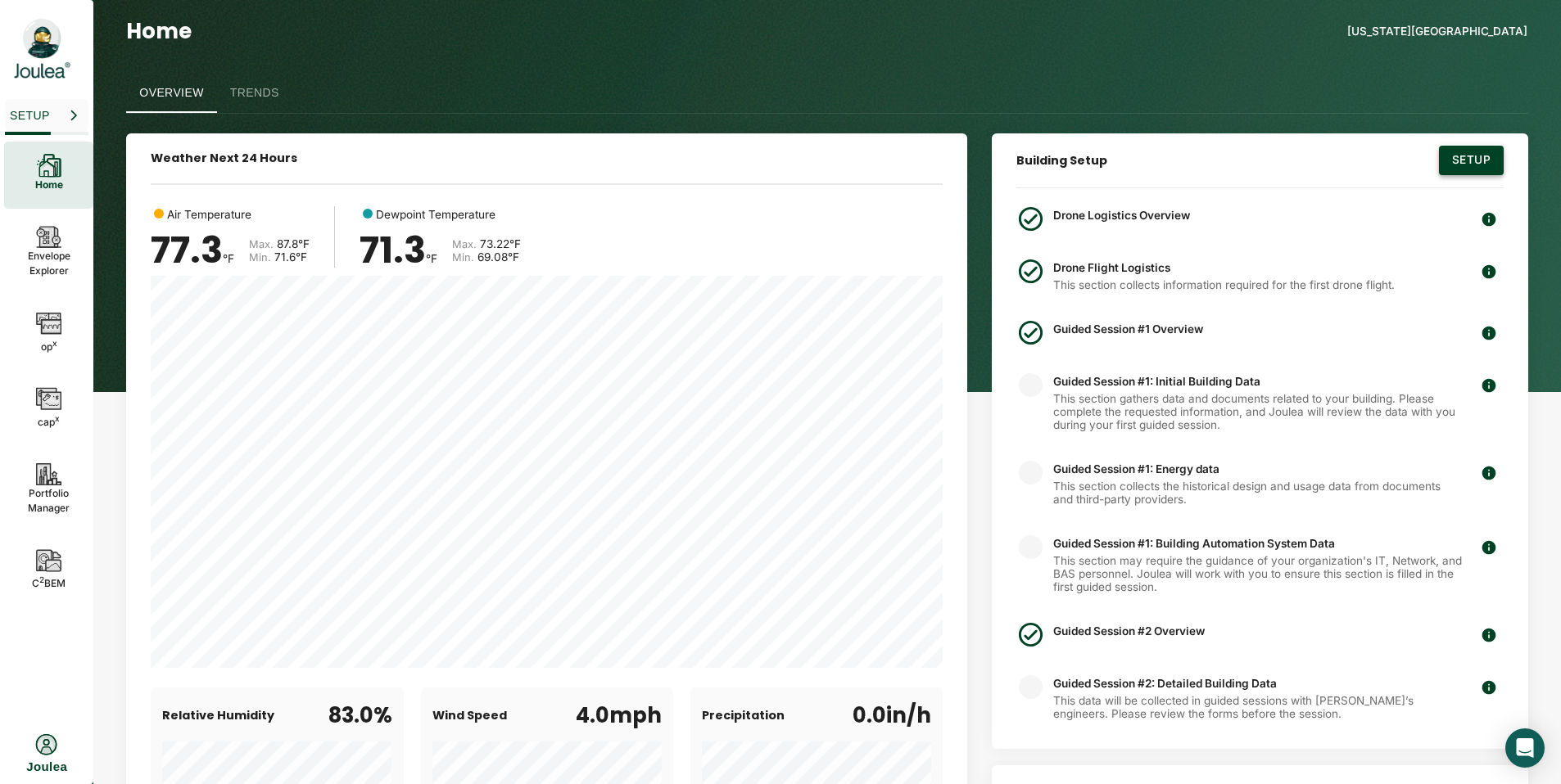
click at [1474, 167] on button "Setup" at bounding box center [1471, 160] width 65 height 30
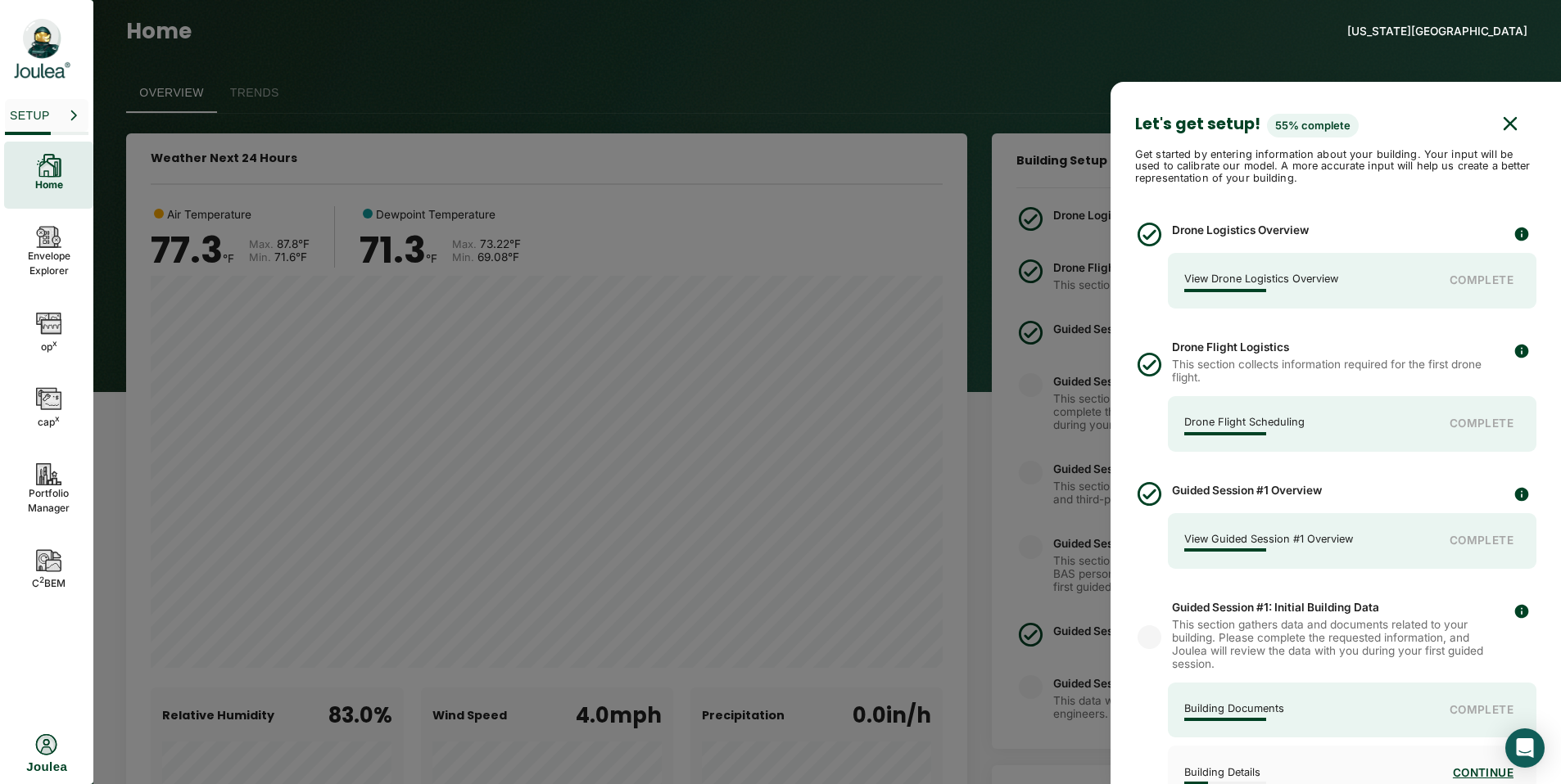
click at [1038, 74] on div at bounding box center [780, 392] width 1561 height 784
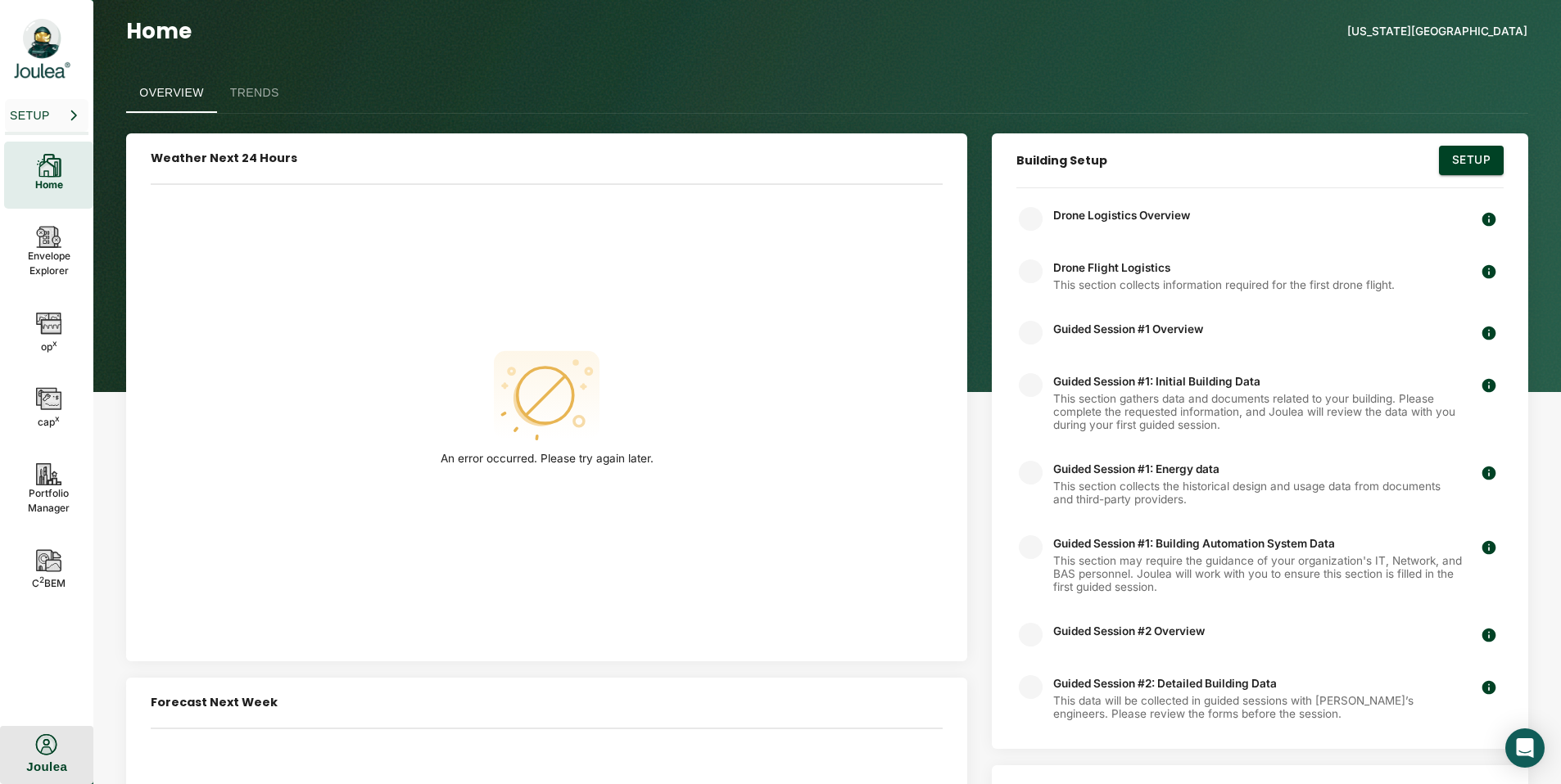
click at [28, 757] on div "Joulea" at bounding box center [46, 767] width 41 height 21
click at [53, 656] on icon at bounding box center [47, 648] width 25 height 25
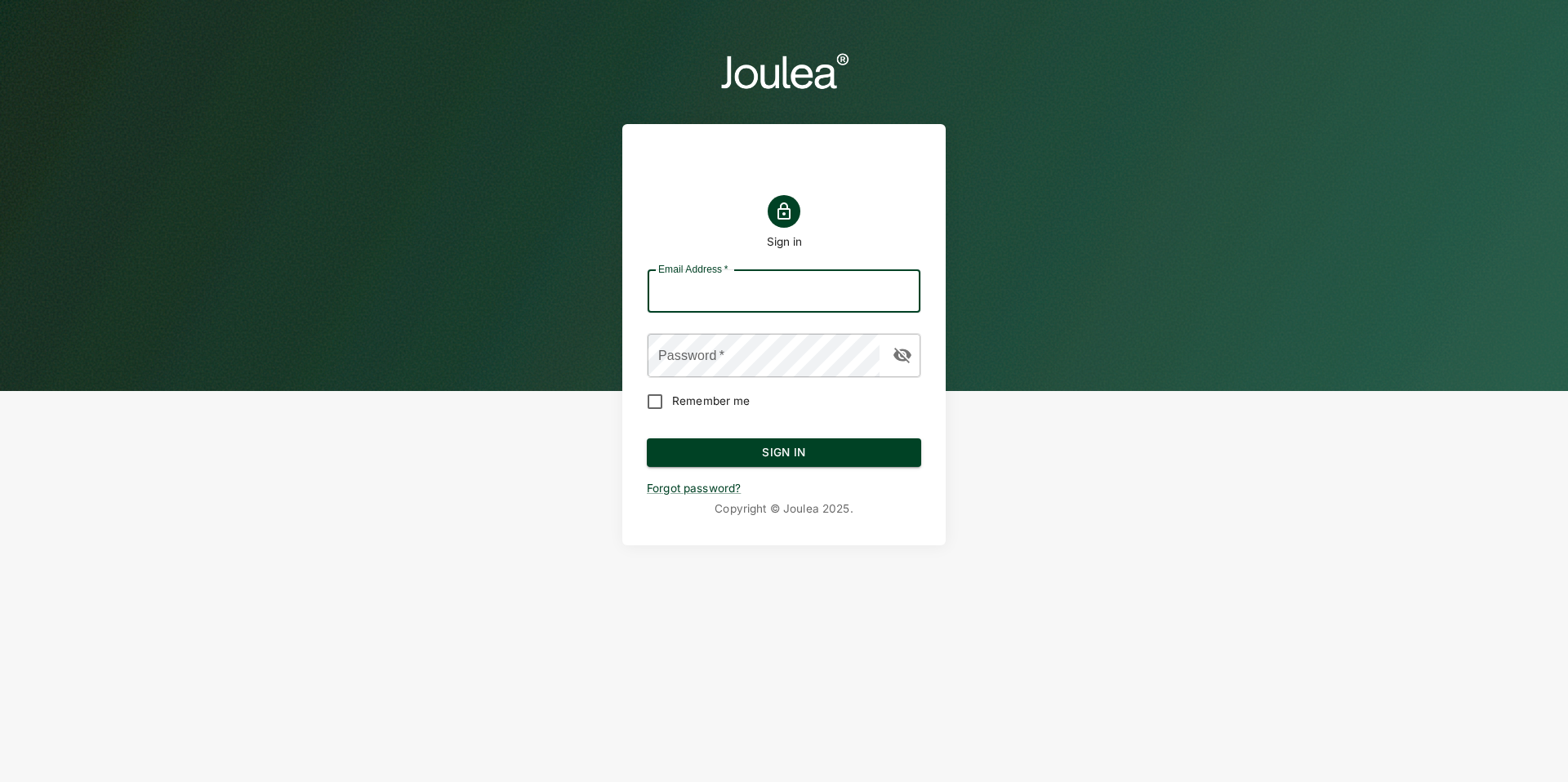
click at [667, 294] on input "Email Address   *" at bounding box center [784, 292] width 273 height 44
type input "o"
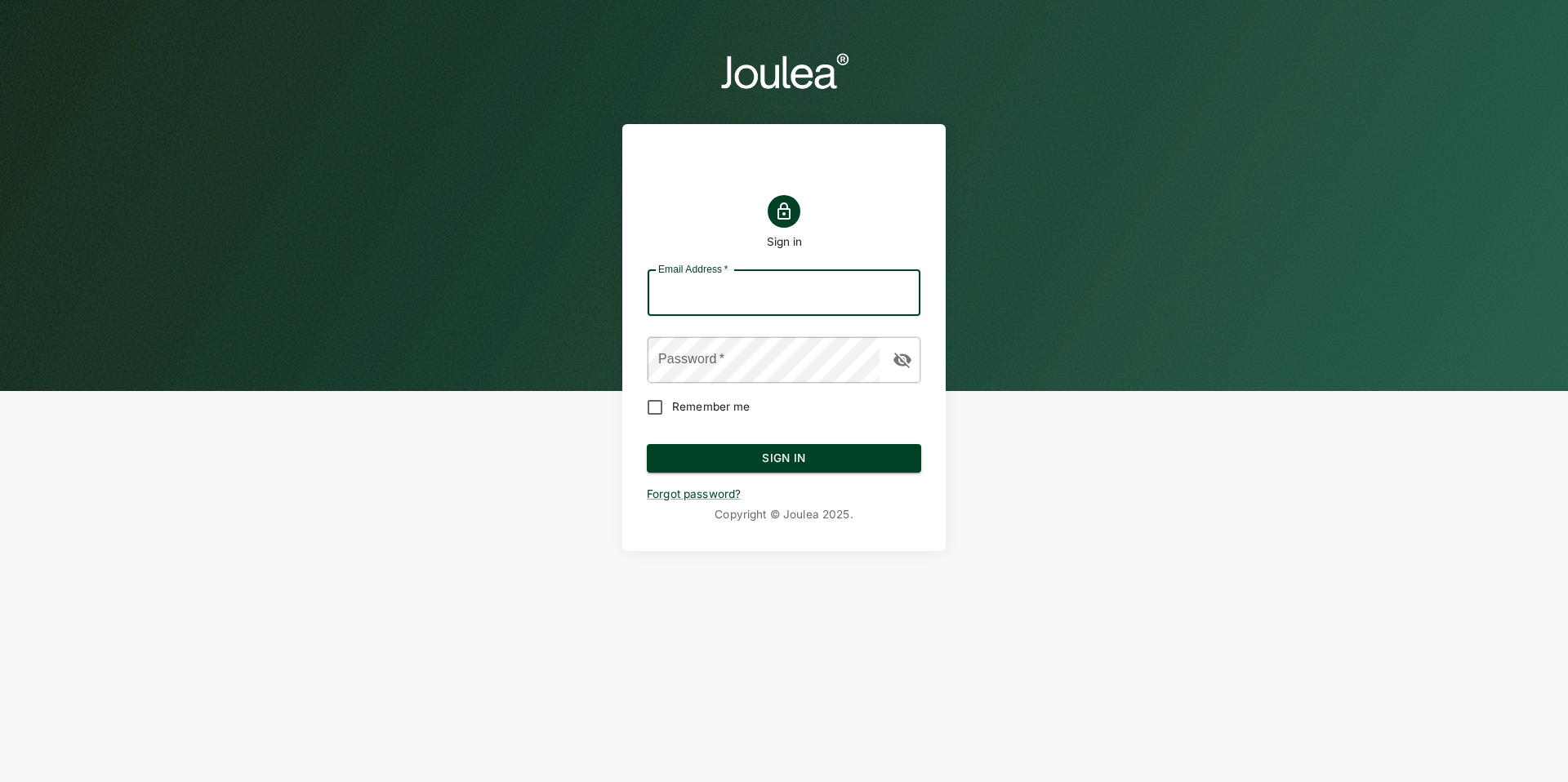
click at [702, 299] on input "Email Address   *" at bounding box center [784, 293] width 273 height 45
type input "[EMAIL_ADDRESS][DOMAIN_NAME]"
click at [749, 448] on button "Sign In" at bounding box center [784, 459] width 274 height 30
